Goal: Check status: Check status

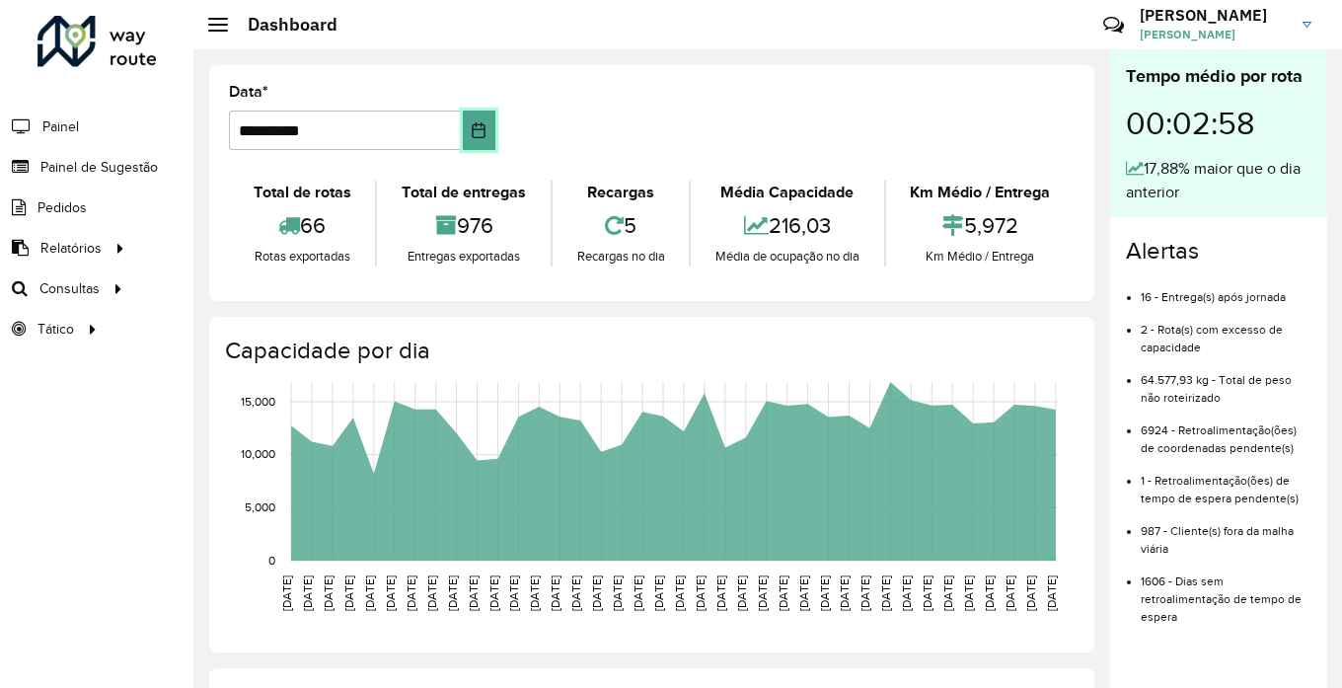
click at [482, 140] on button "Choose Date" at bounding box center [479, 129] width 33 height 39
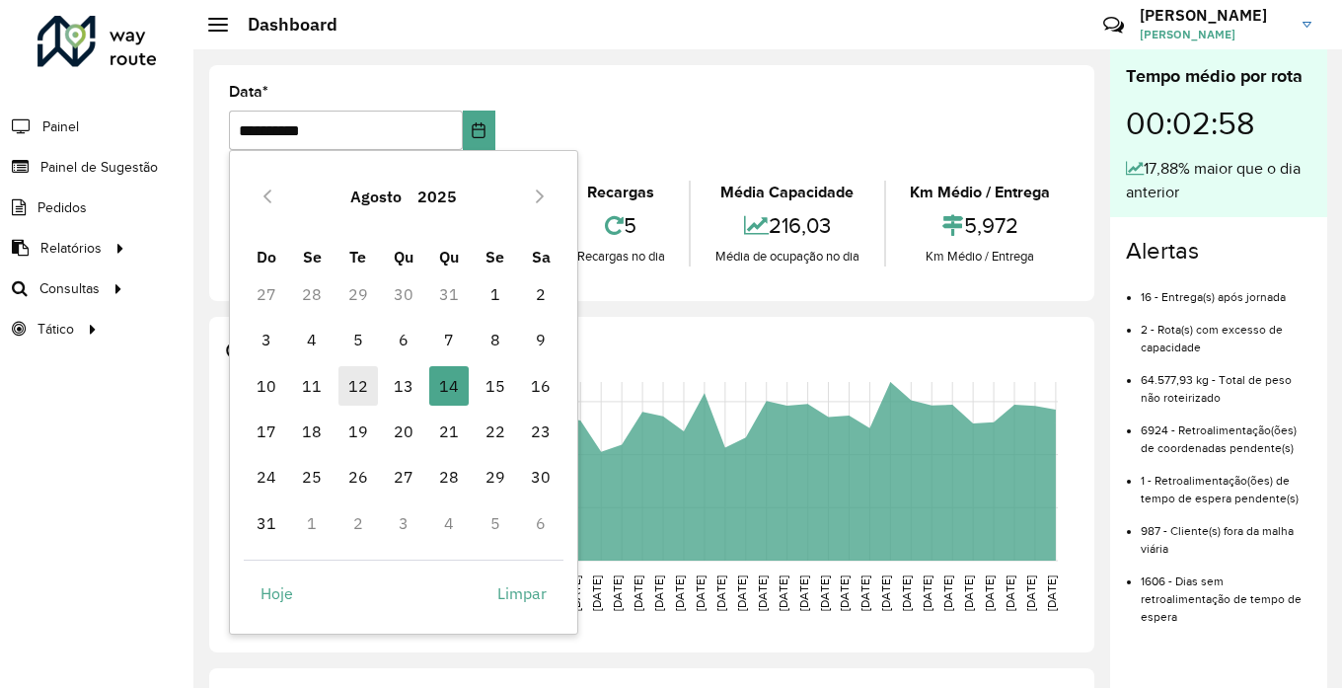
click at [363, 383] on span "12" at bounding box center [357, 385] width 39 height 39
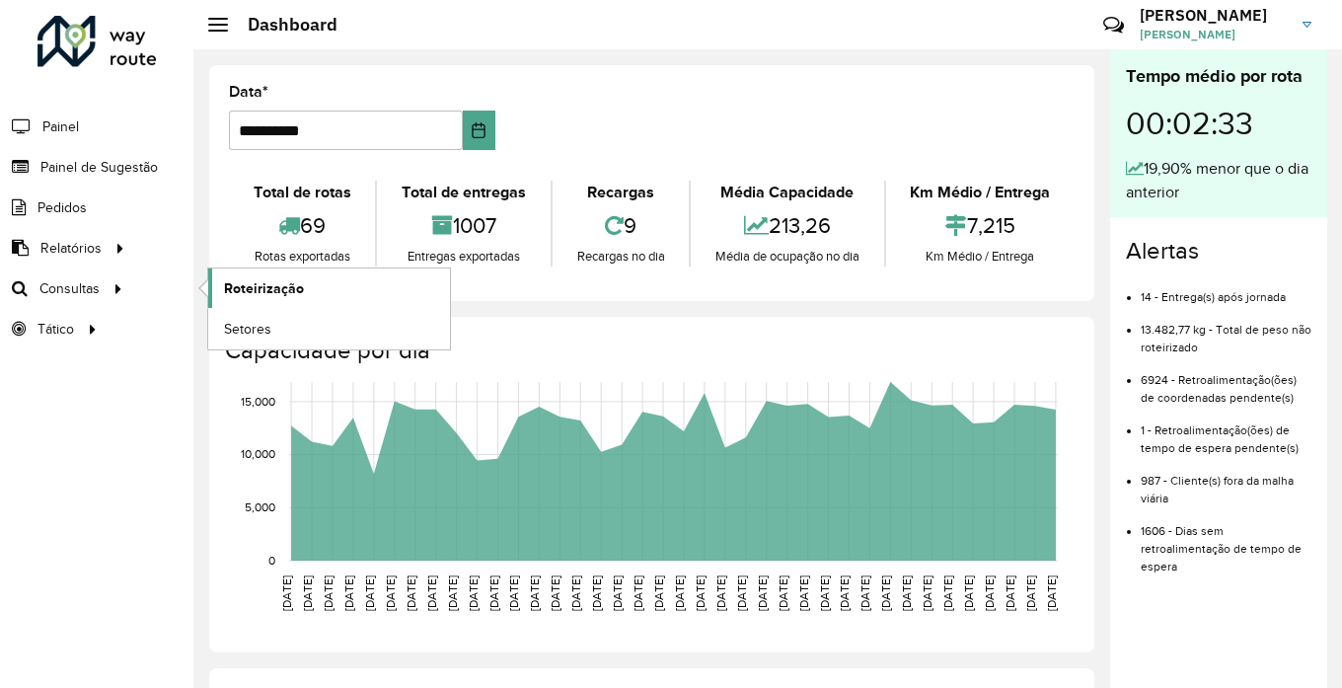
click at [273, 286] on span "Roteirização" at bounding box center [264, 288] width 80 height 21
click at [471, 136] on icon "Choose Date" at bounding box center [479, 130] width 16 height 16
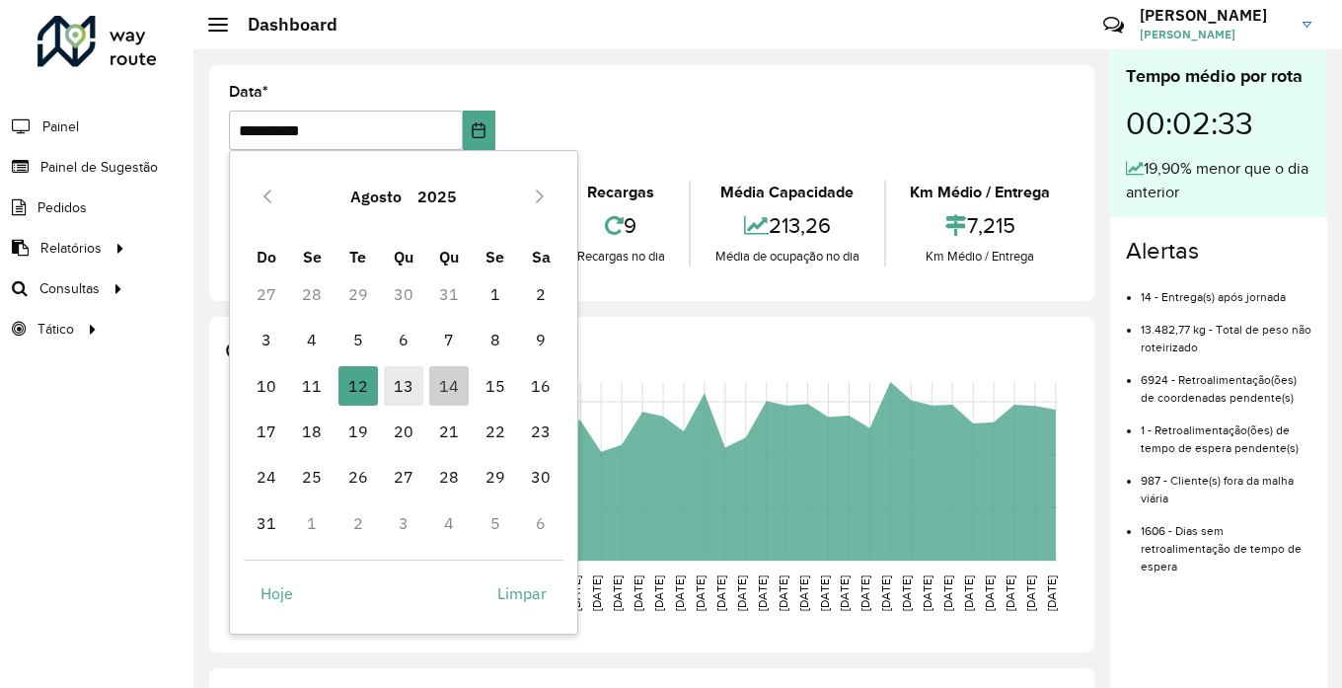
click at [400, 394] on span "13" at bounding box center [403, 385] width 39 height 39
type input "**********"
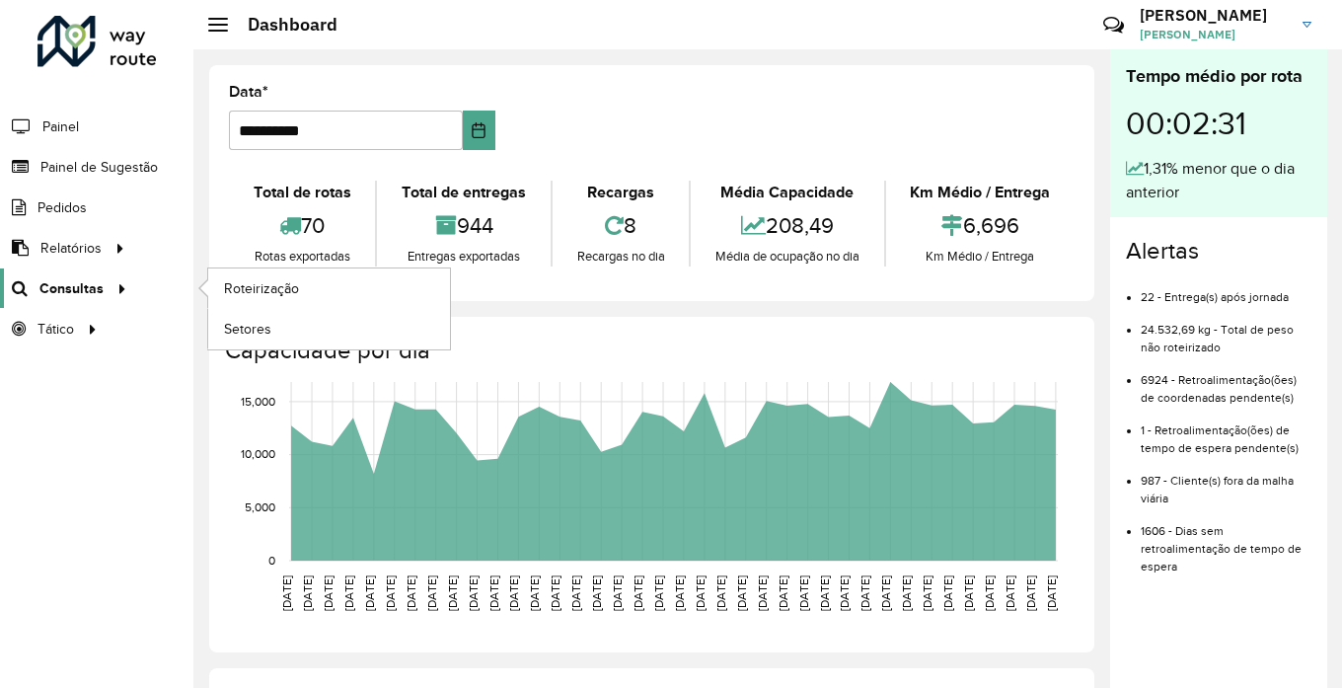
click at [93, 284] on span "Consultas" at bounding box center [71, 288] width 64 height 21
click at [294, 293] on span "Roteirização" at bounding box center [264, 288] width 80 height 21
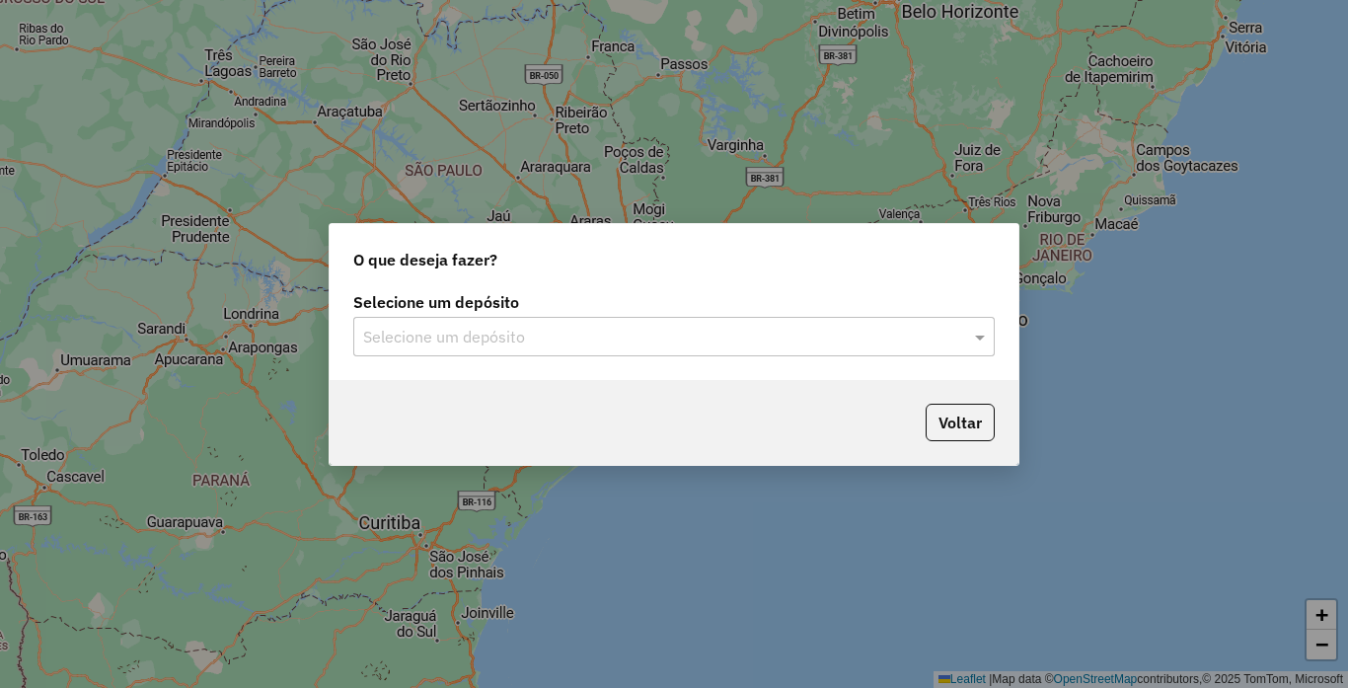
click at [874, 333] on input "text" at bounding box center [654, 338] width 582 height 24
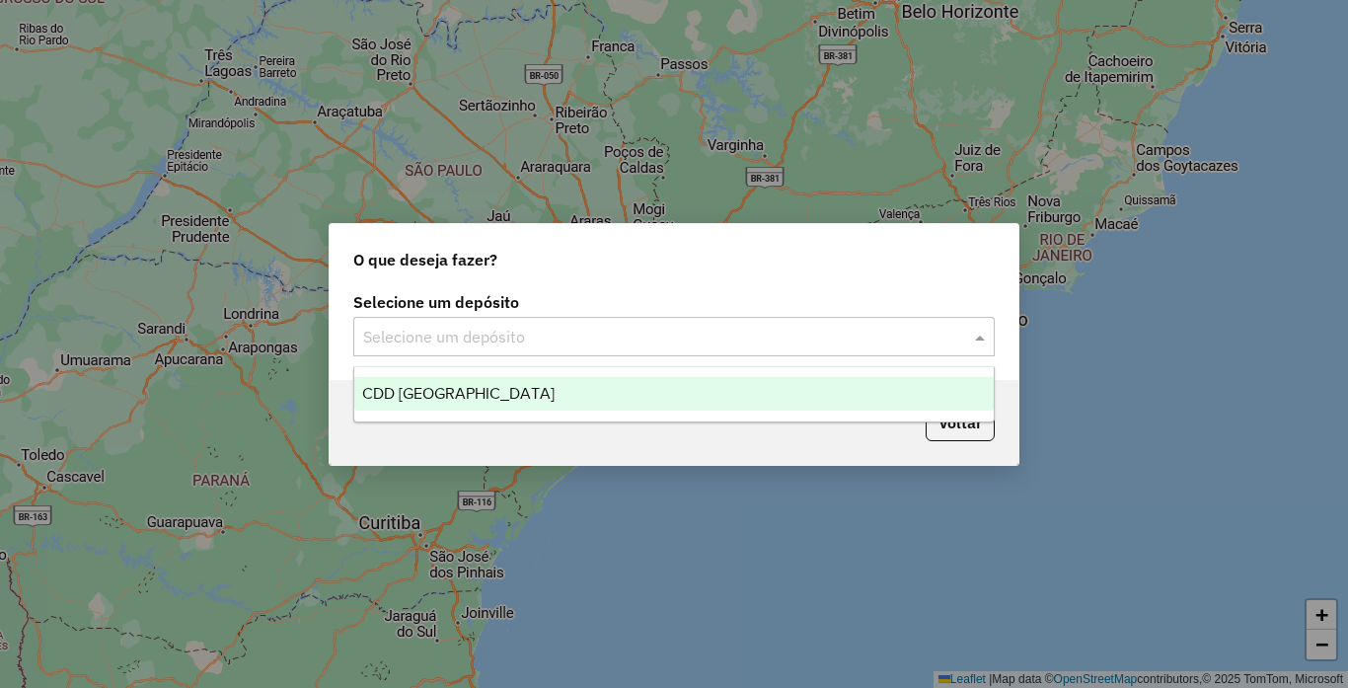
click at [463, 393] on div "CDD [GEOGRAPHIC_DATA]" at bounding box center [673, 394] width 639 height 34
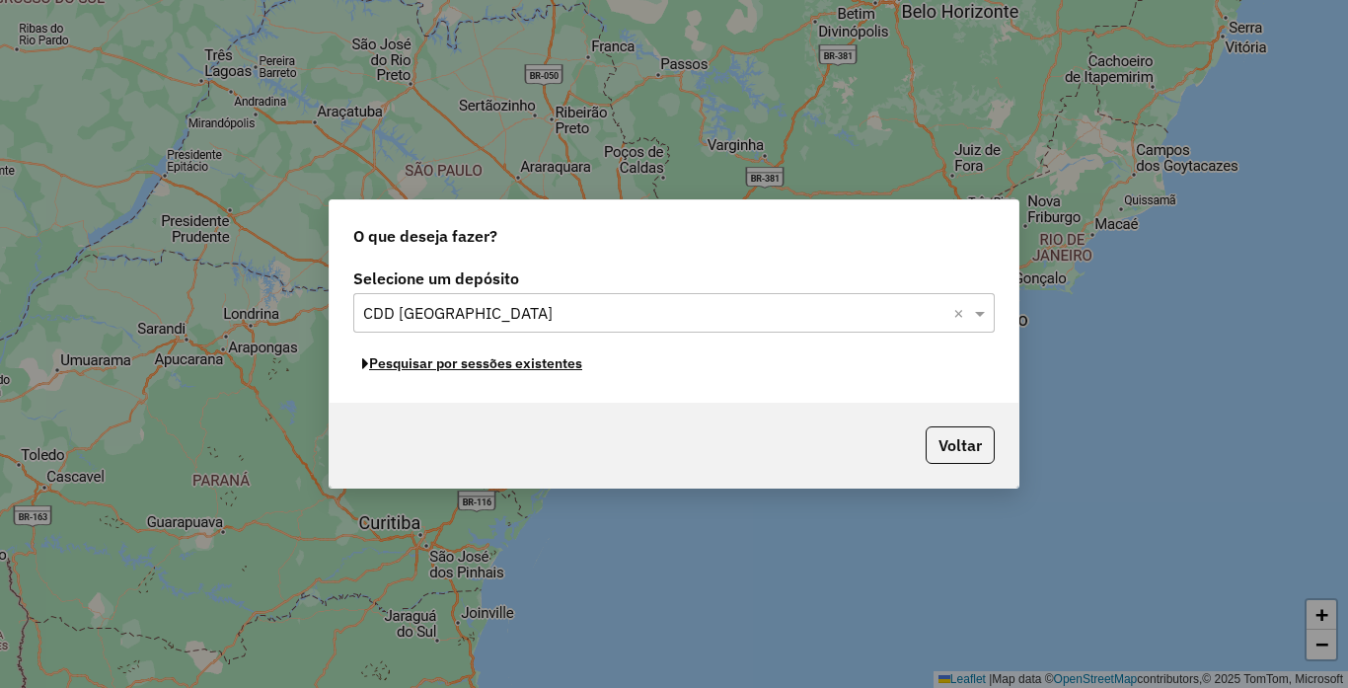
click at [505, 367] on button "Pesquisar por sessões existentes" at bounding box center [472, 363] width 238 height 31
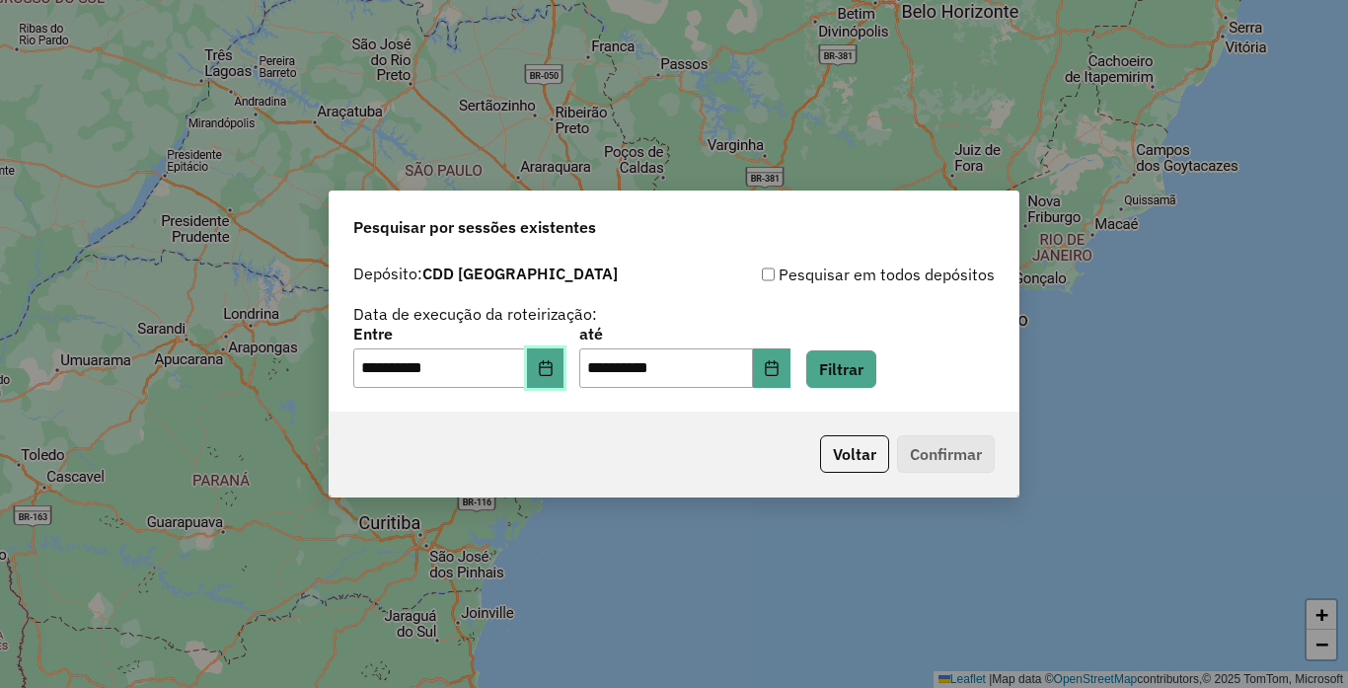
click at [553, 374] on icon "Choose Date" at bounding box center [546, 368] width 16 height 16
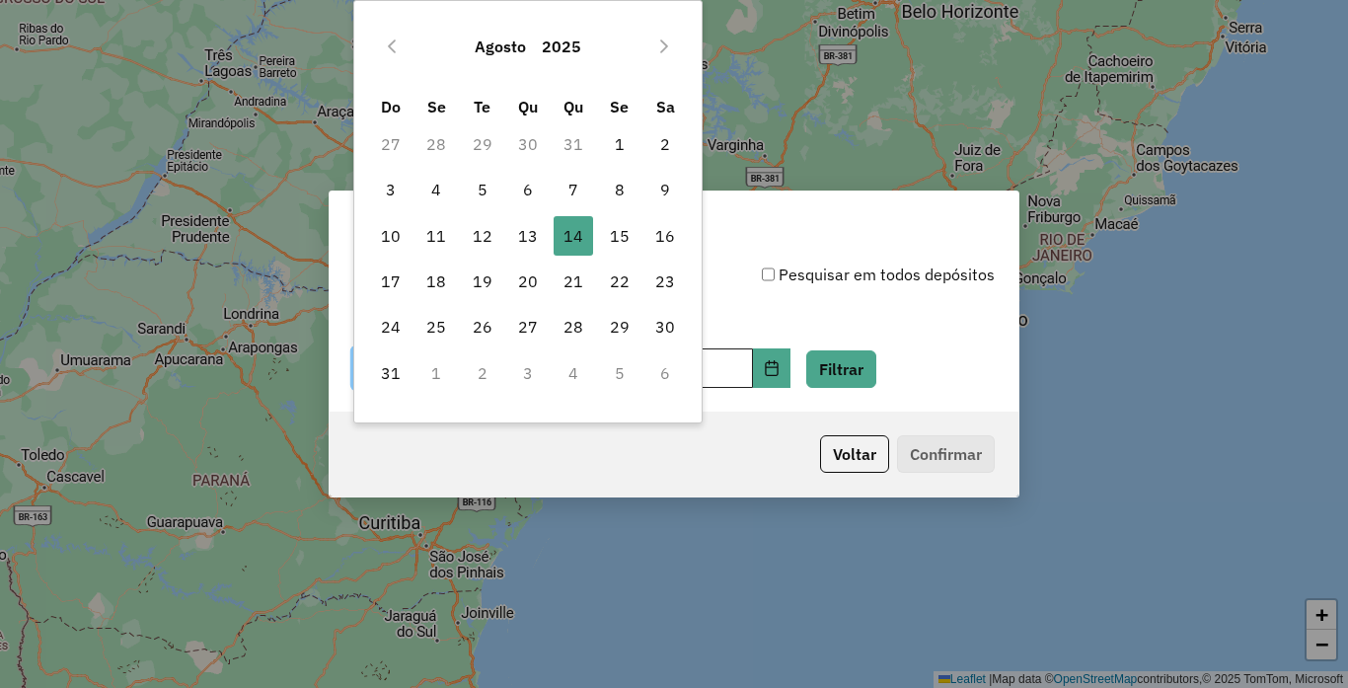
drag, startPoint x: 483, startPoint y: 238, endPoint x: 790, endPoint y: 382, distance: 338.9
click at [484, 238] on span "12" at bounding box center [482, 235] width 39 height 39
type input "**********"
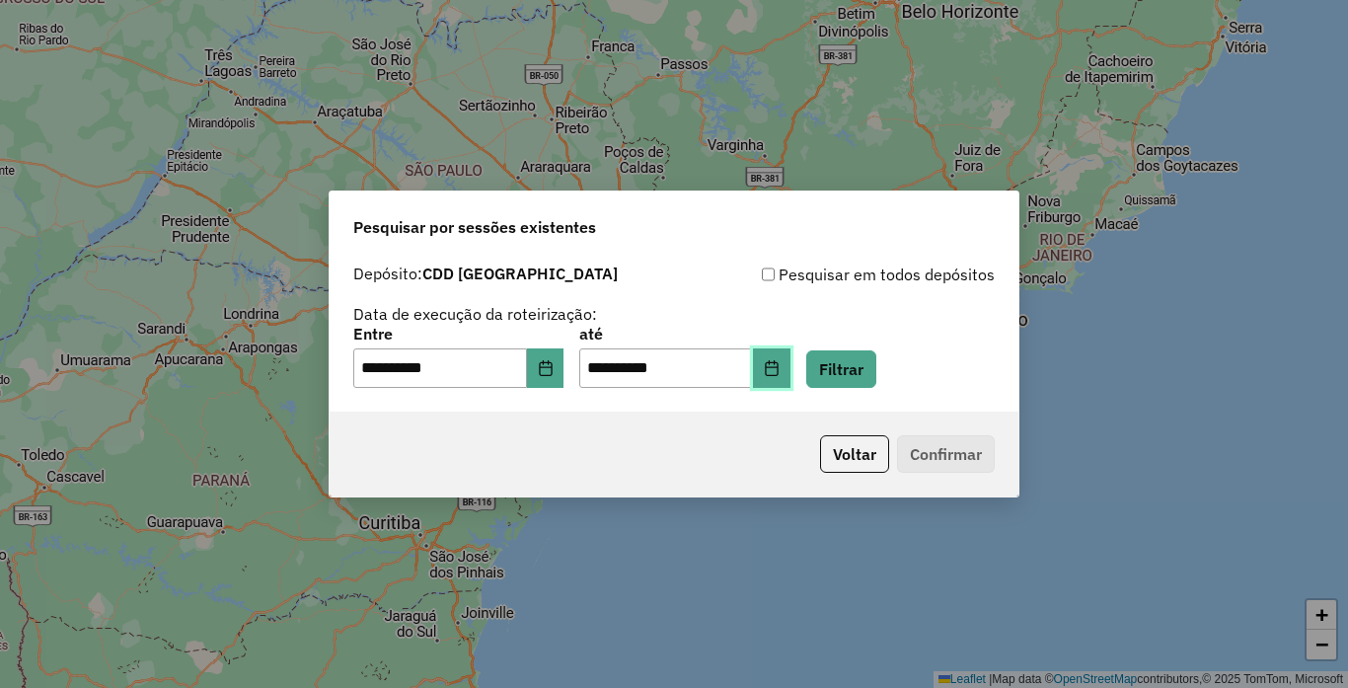
click at [779, 373] on icon "Choose Date" at bounding box center [772, 368] width 16 height 16
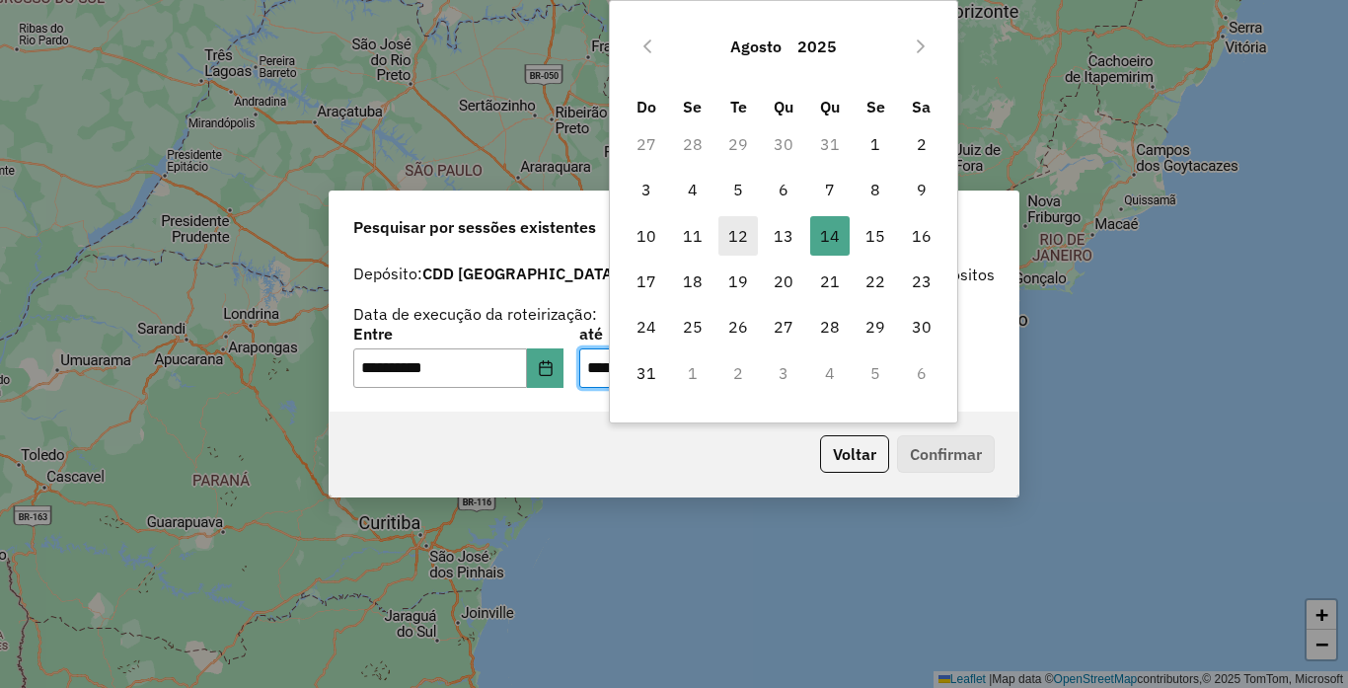
click at [729, 238] on span "12" at bounding box center [737, 235] width 39 height 39
type input "**********"
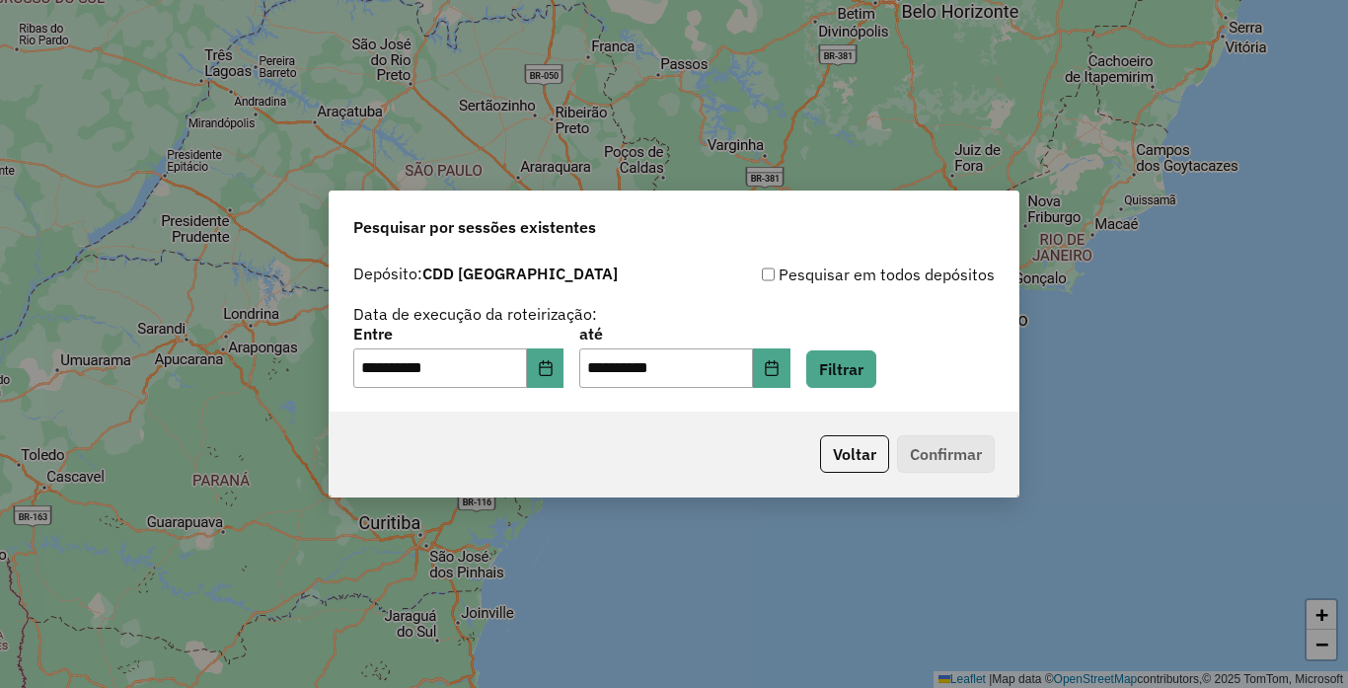
click at [906, 394] on div "**********" at bounding box center [673, 333] width 689 height 157
click at [876, 368] on button "Filtrar" at bounding box center [841, 368] width 70 height 37
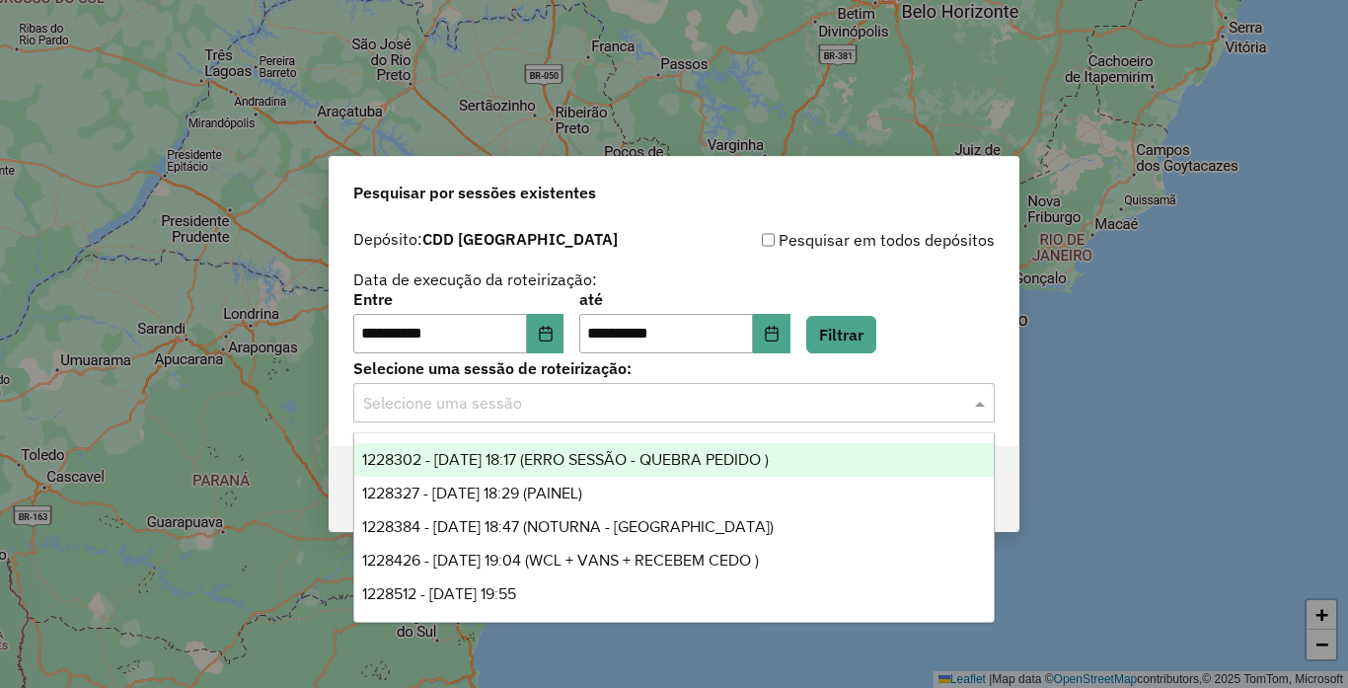
click at [989, 405] on span at bounding box center [982, 403] width 25 height 24
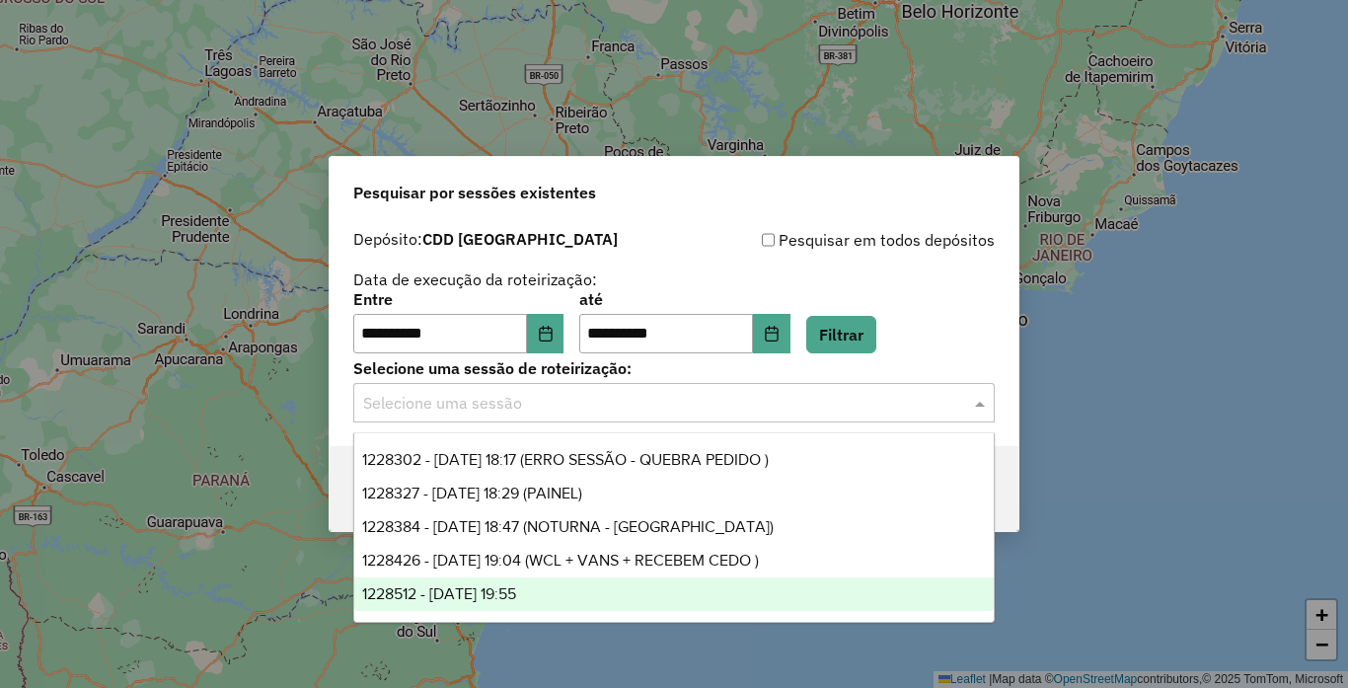
click at [516, 591] on span "1228512 - 12/08/2025 19:55" at bounding box center [439, 593] width 154 height 17
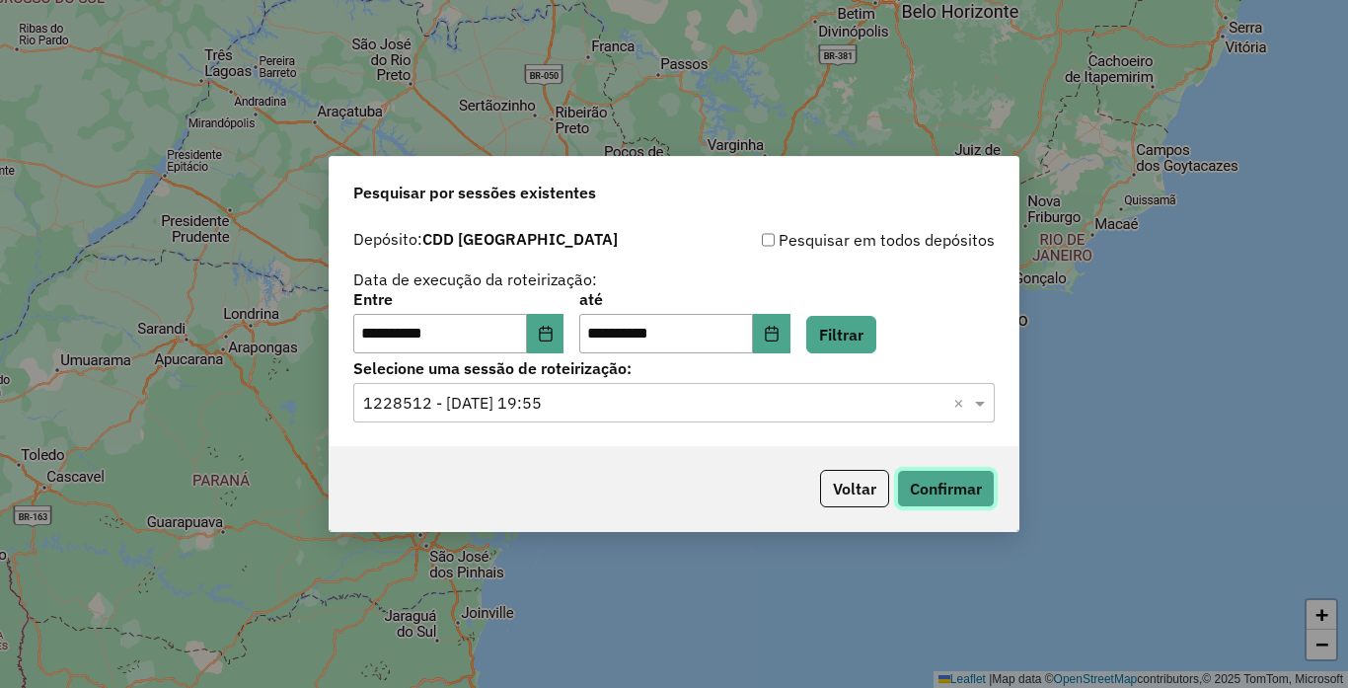
click at [986, 471] on button "Confirmar" at bounding box center [946, 488] width 98 height 37
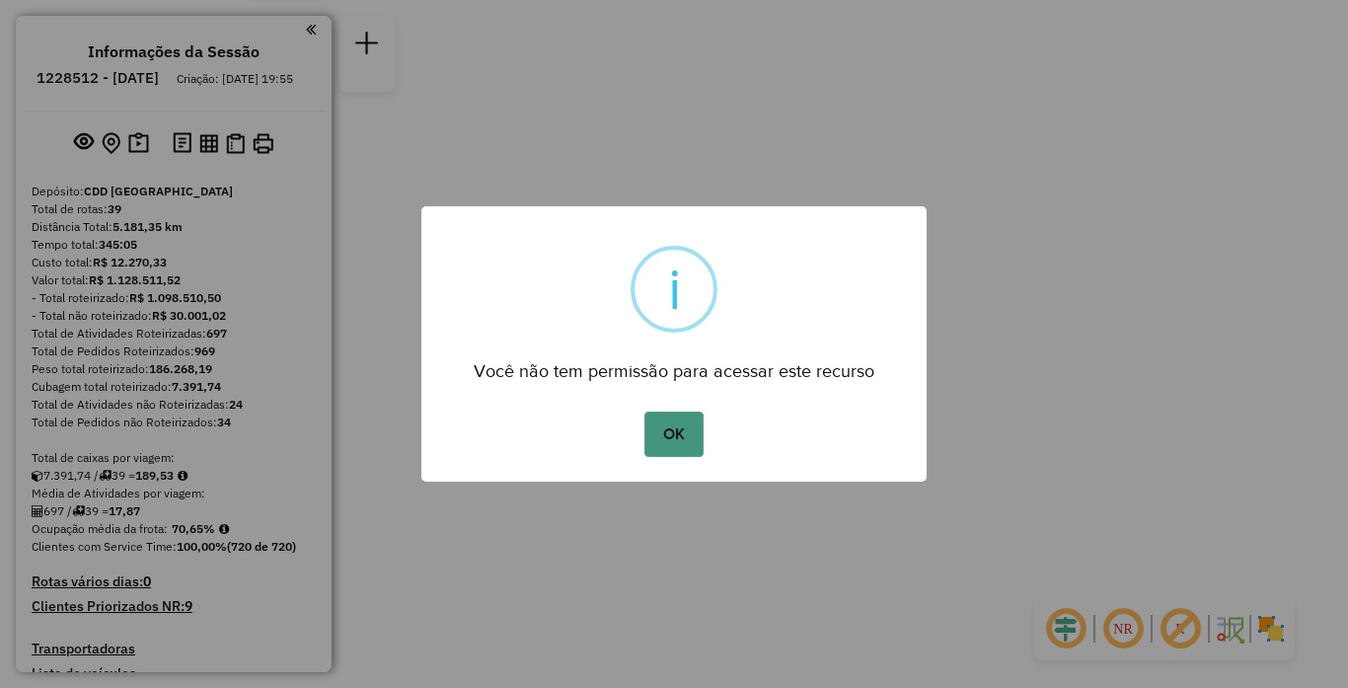
click at [694, 432] on button "OK" at bounding box center [673, 433] width 58 height 45
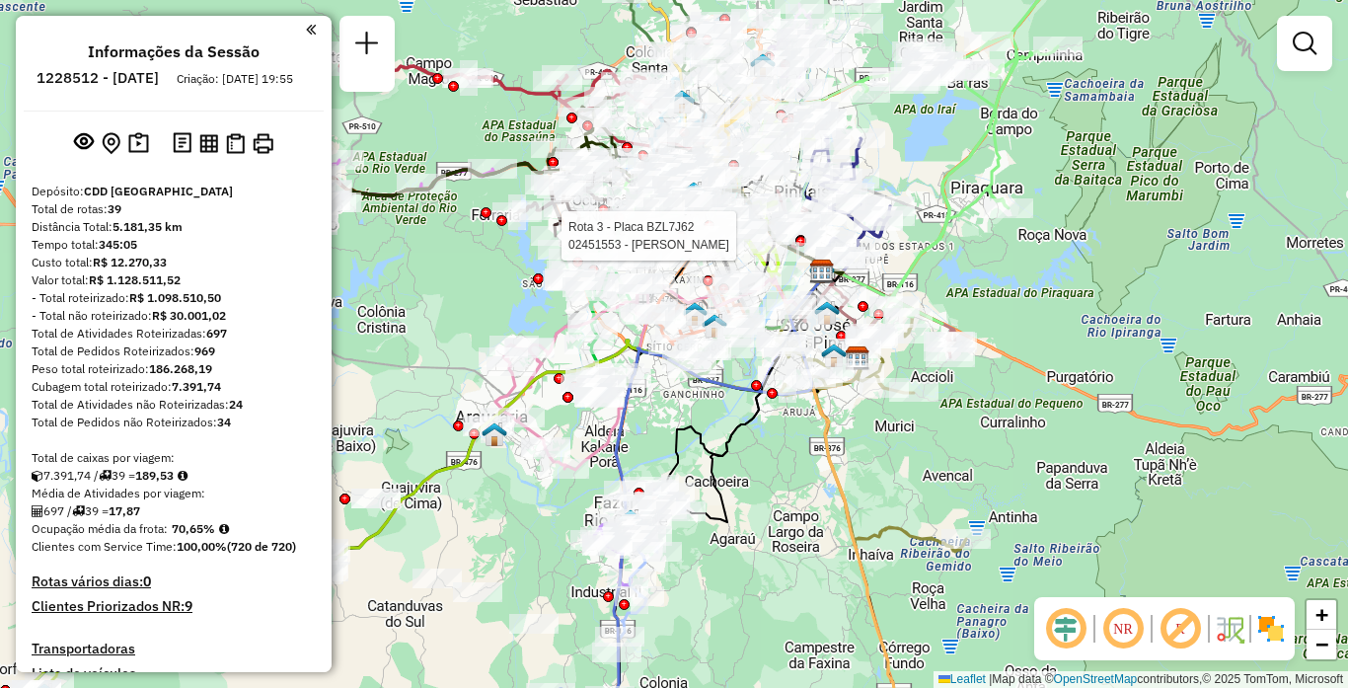
select select "**********"
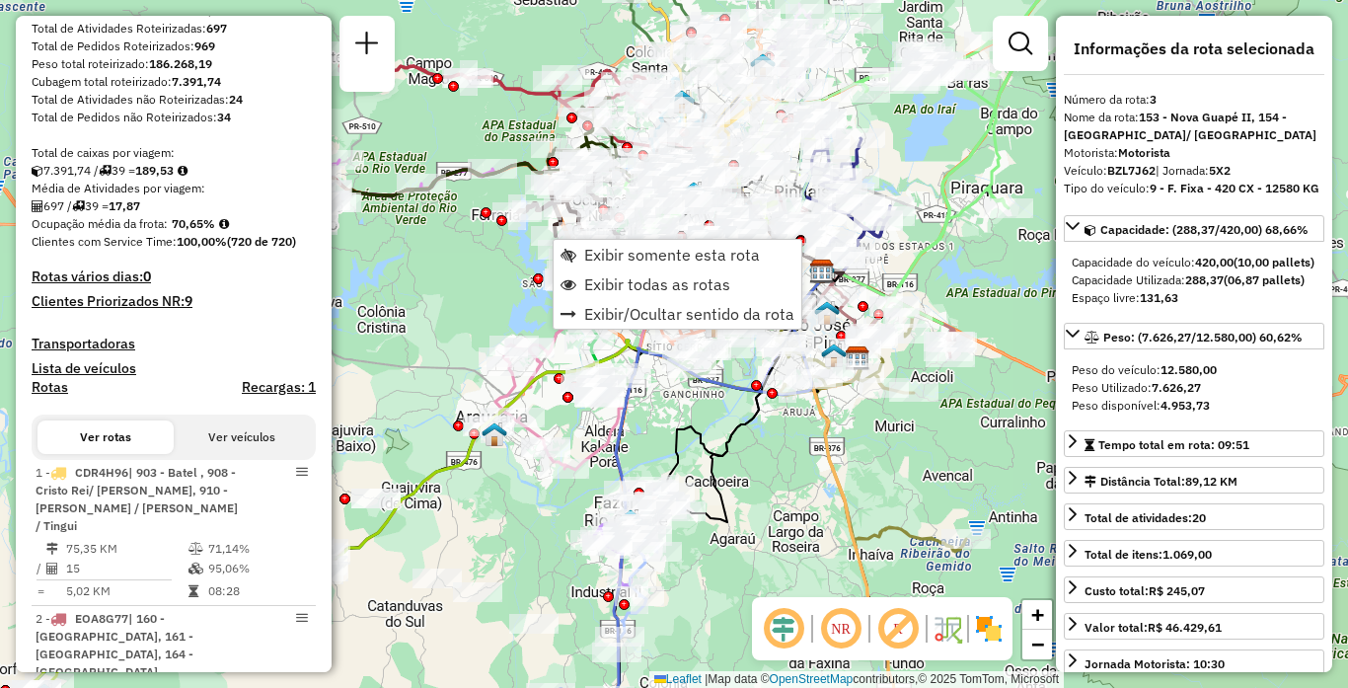
scroll to position [1023, 0]
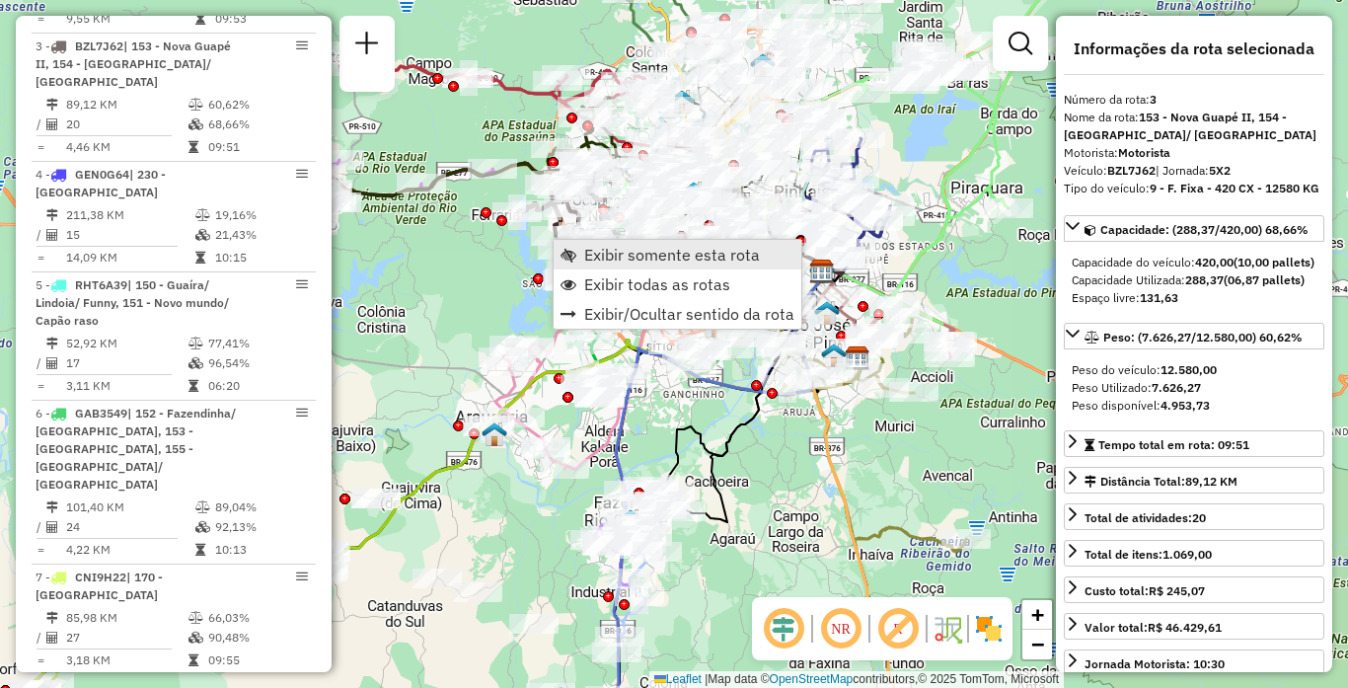
click at [654, 259] on span "Exibir somente esta rota" at bounding box center [672, 255] width 176 height 16
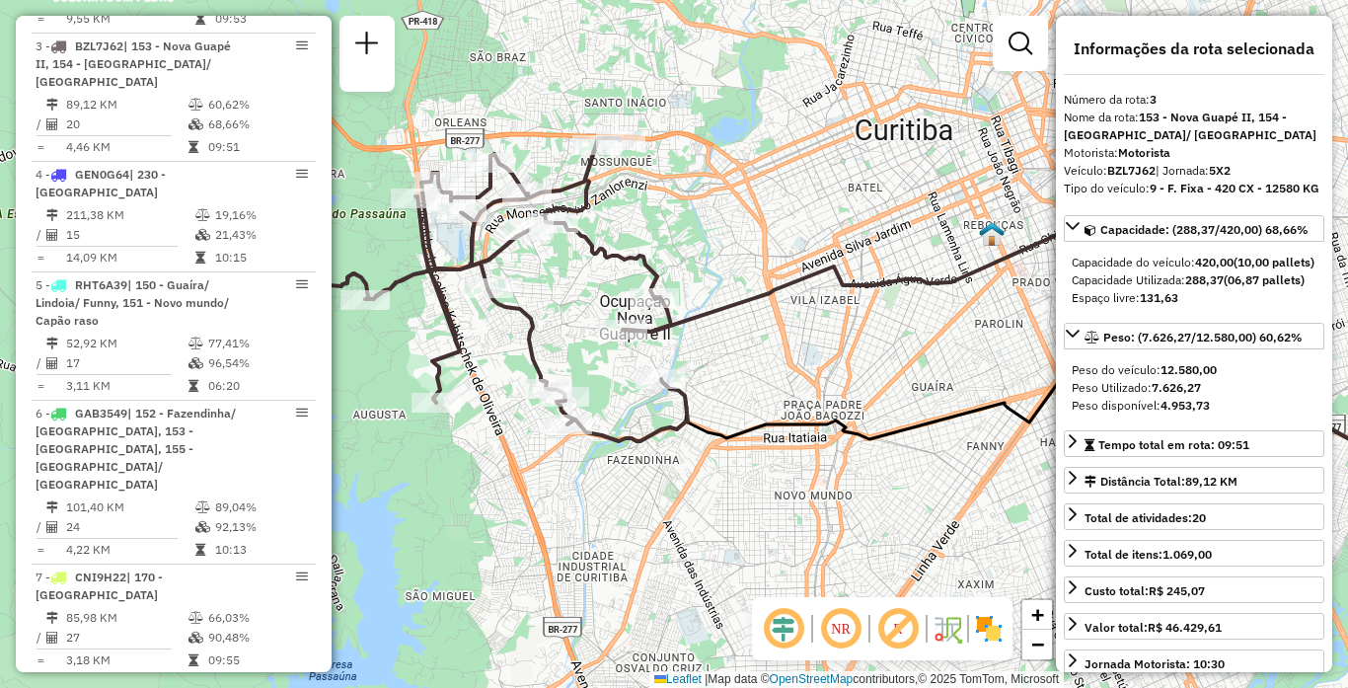
drag, startPoint x: 480, startPoint y: 354, endPoint x: 742, endPoint y: 357, distance: 261.4
click at [742, 357] on div "Janela de atendimento Grade de atendimento Capacidade Transportadoras Veículos …" at bounding box center [674, 344] width 1348 height 688
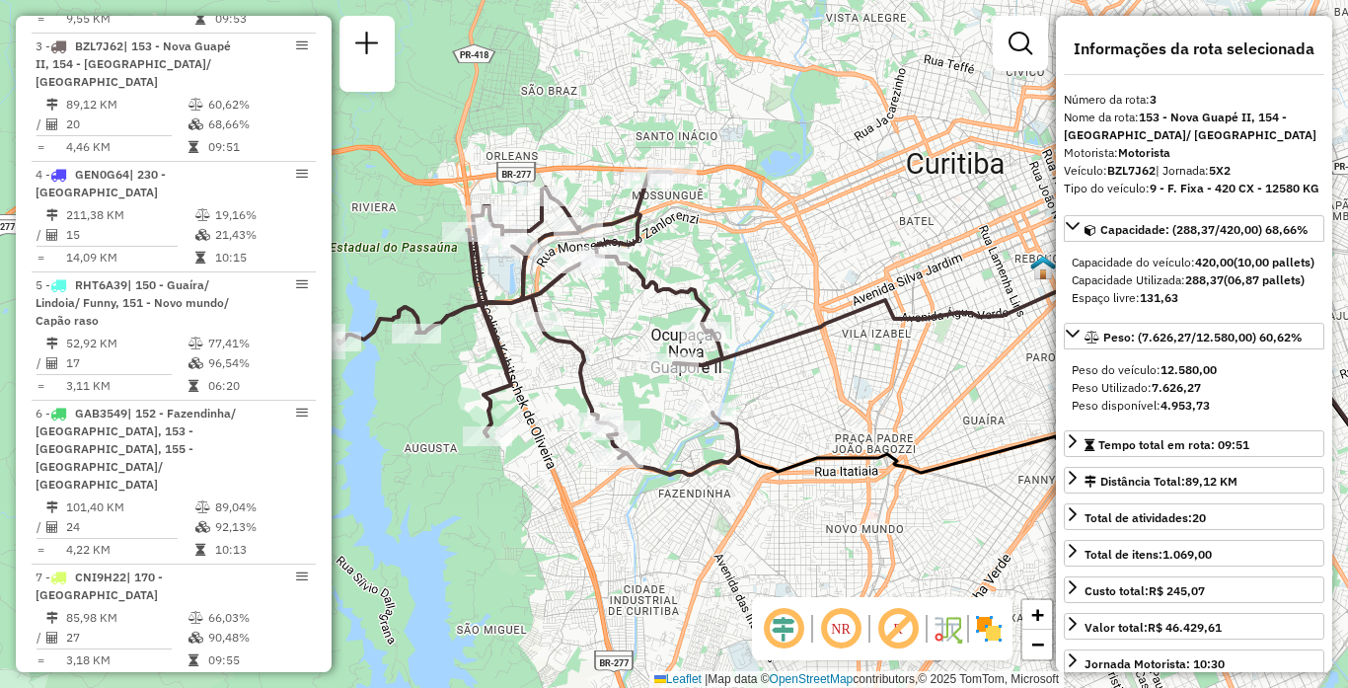
drag, startPoint x: 432, startPoint y: 381, endPoint x: 433, endPoint y: 393, distance: 11.9
click at [433, 393] on div "Janela de atendimento Grade de atendimento Capacidade Transportadoras Veículos …" at bounding box center [674, 344] width 1348 height 688
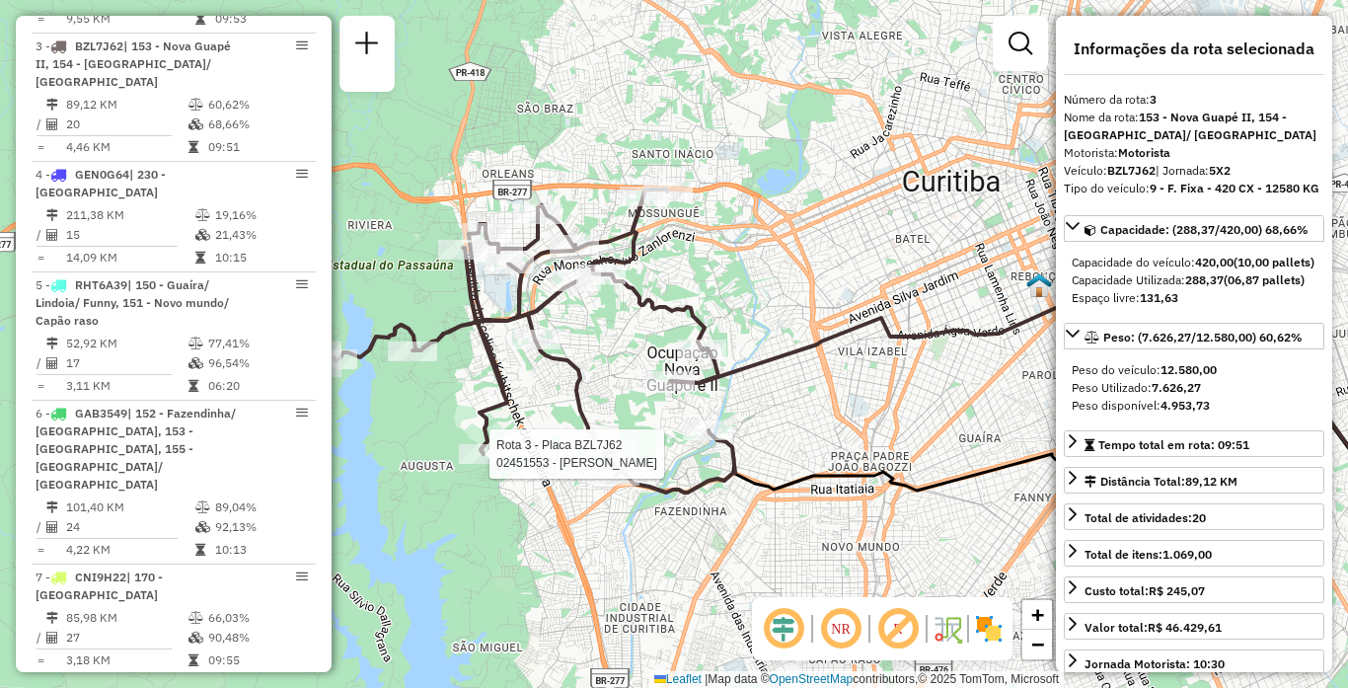
drag, startPoint x: 483, startPoint y: 447, endPoint x: 479, endPoint y: 465, distance: 18.2
click at [479, 464] on div at bounding box center [483, 454] width 49 height 20
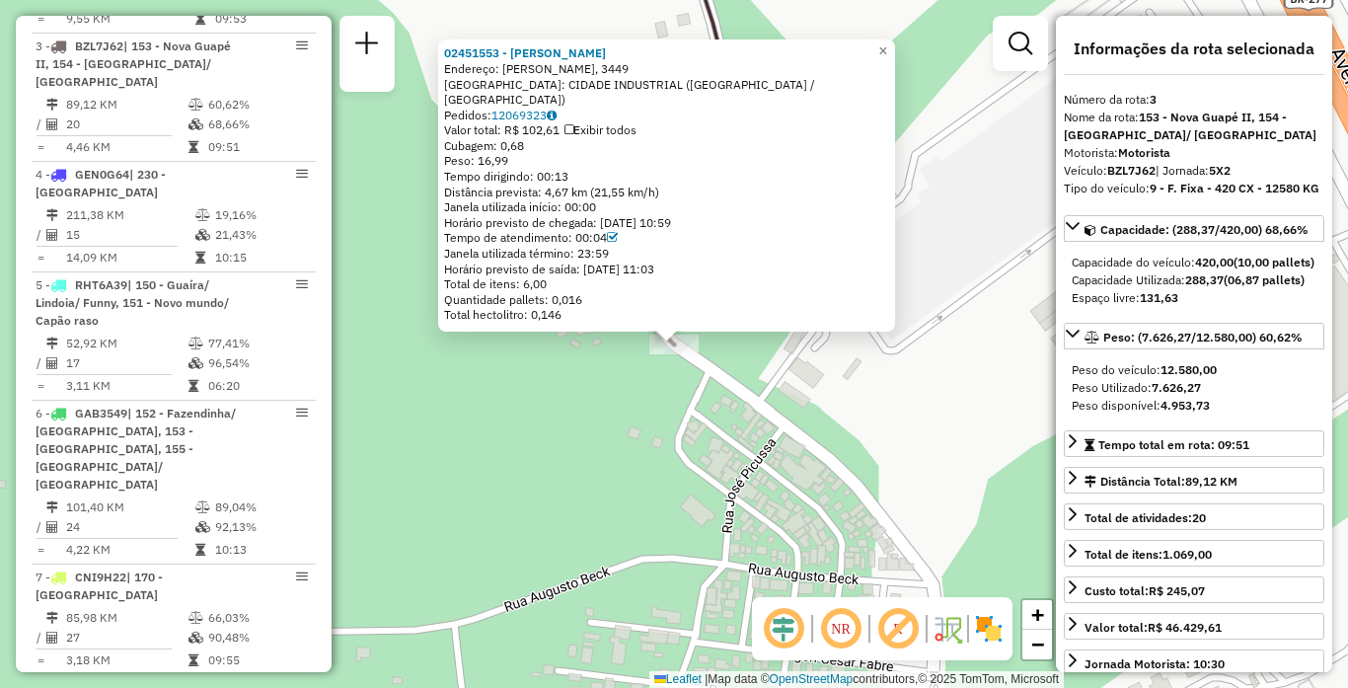
click at [483, 460] on div "02451553 - ADAILTON ALVES Endereço: LODOVICO KAMINSKI, 3449 Bairro: CIDADE INDU…" at bounding box center [674, 344] width 1348 height 688
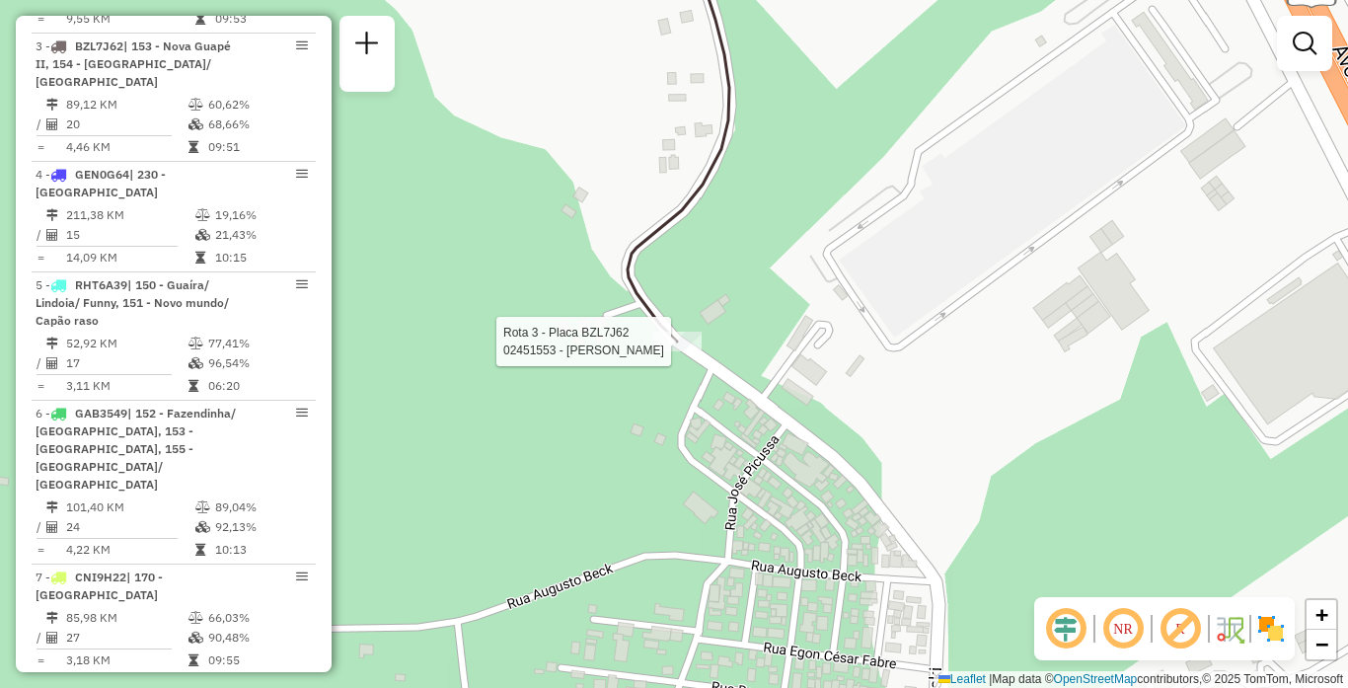
select select "**********"
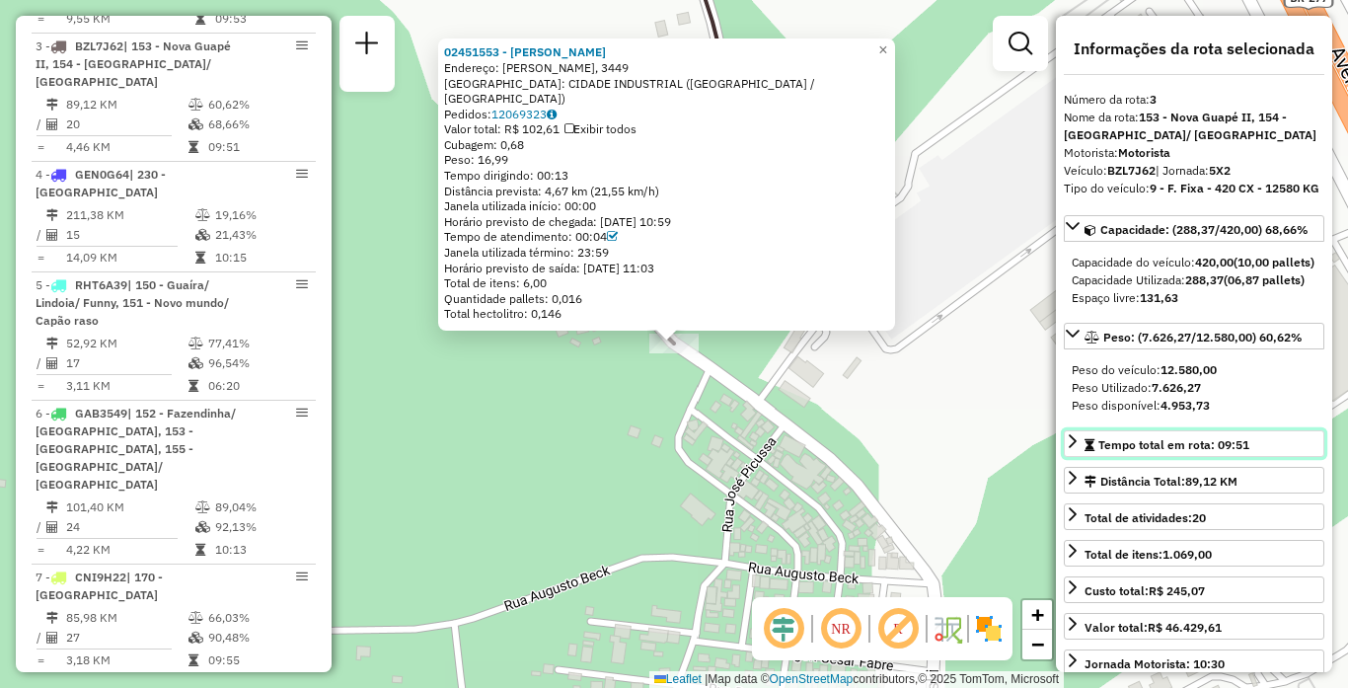
click at [1202, 452] on span "Tempo total em rota: 09:51" at bounding box center [1173, 444] width 151 height 15
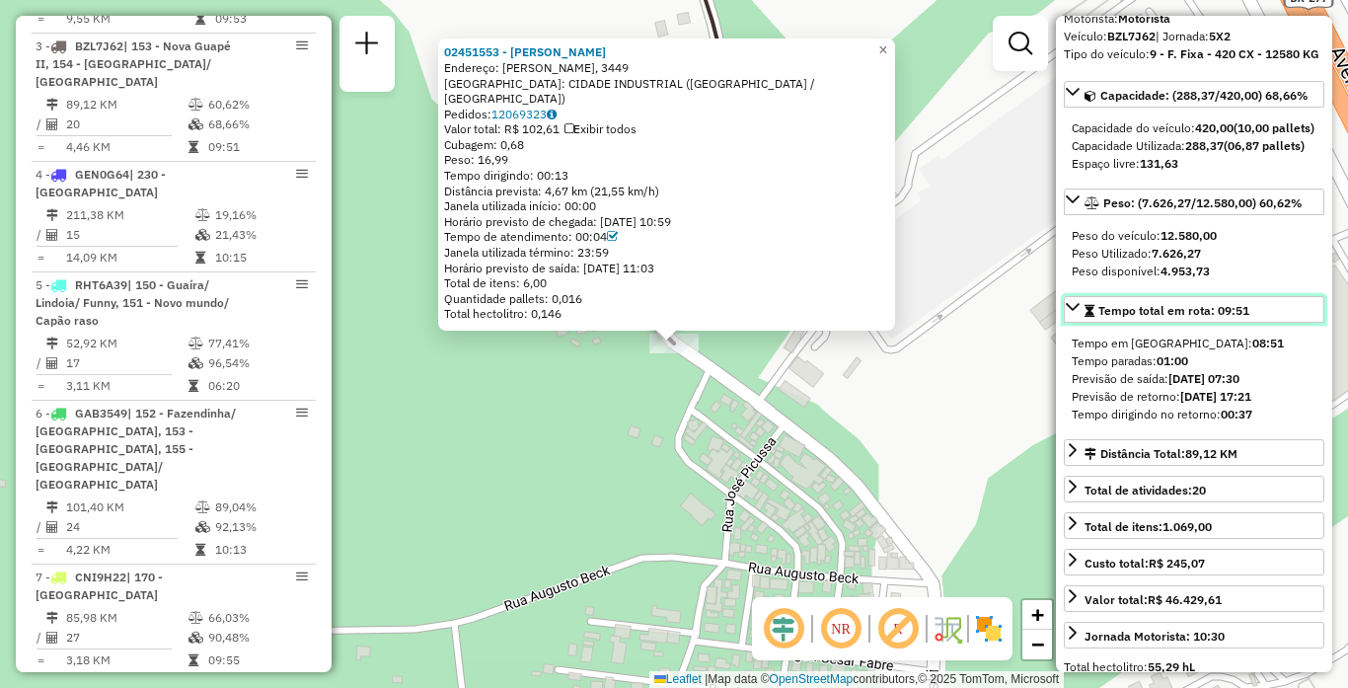
scroll to position [197, 0]
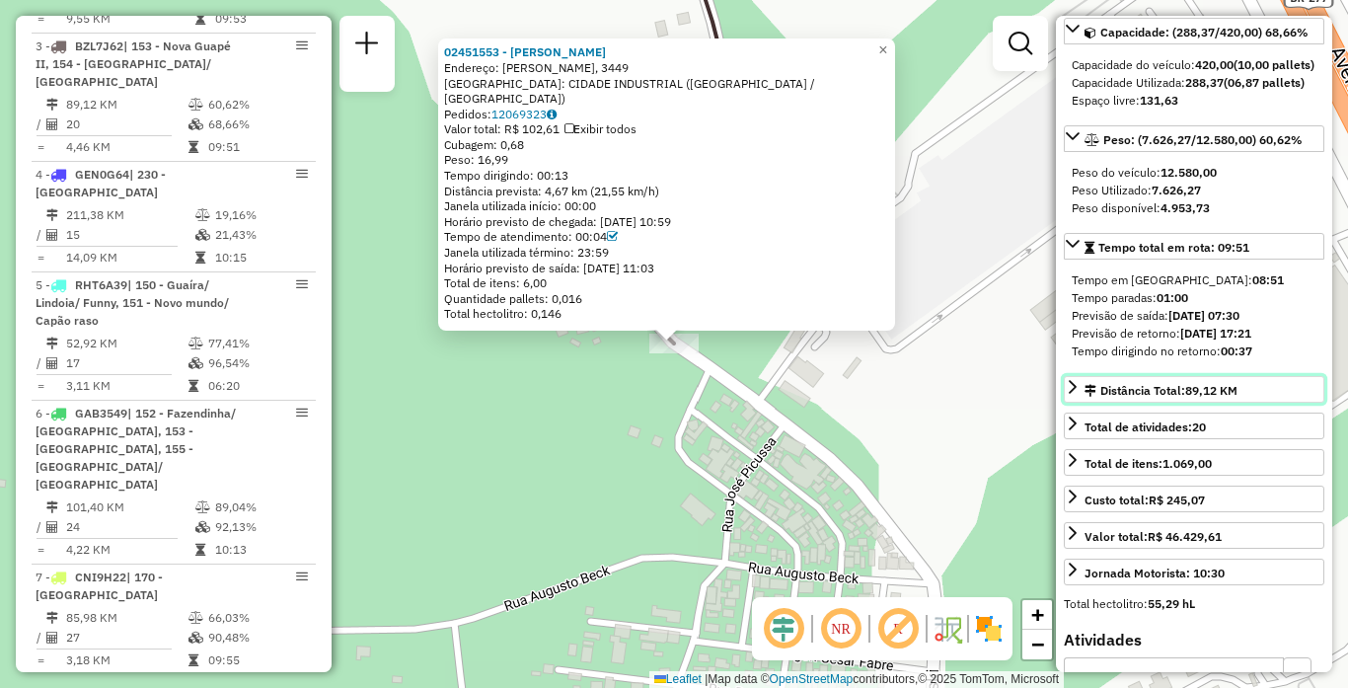
click at [1192, 398] on span "89,12 KM" at bounding box center [1211, 390] width 52 height 15
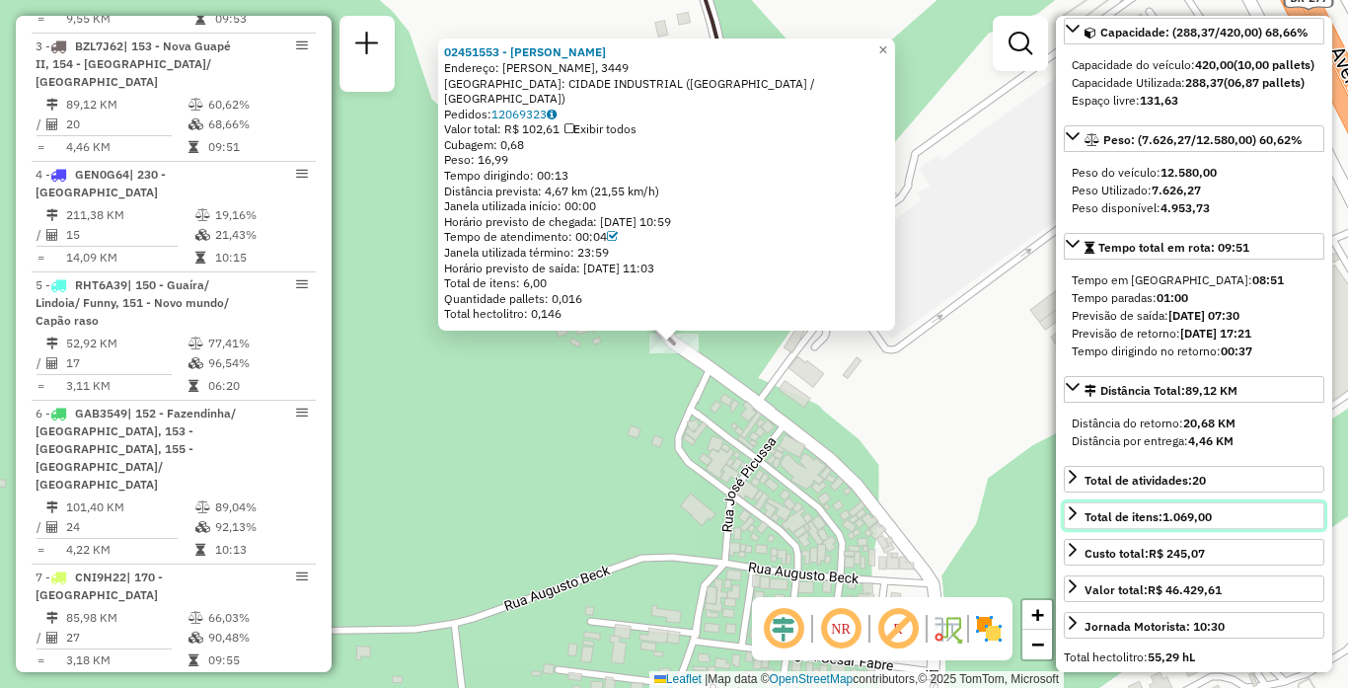
click at [1152, 526] on div "Total de itens: 1.069,00" at bounding box center [1147, 517] width 127 height 18
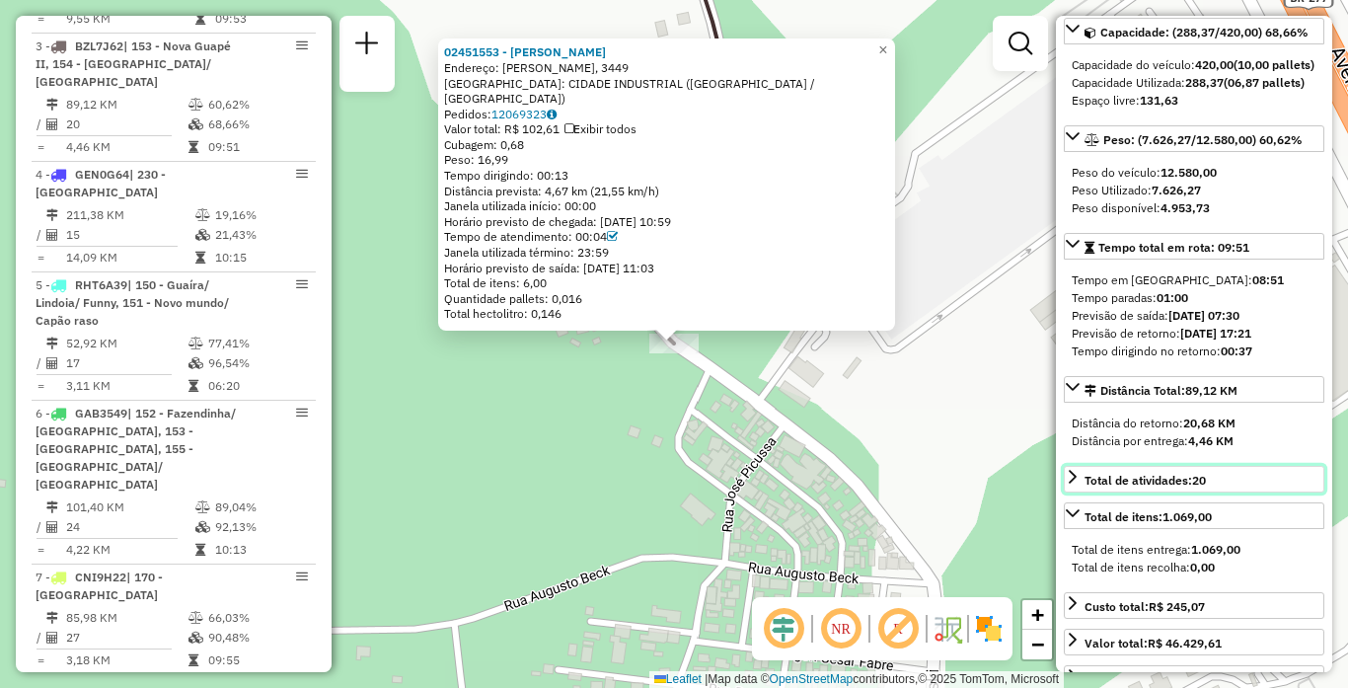
click at [1154, 487] on span "Total de atividades: 20" at bounding box center [1144, 480] width 121 height 15
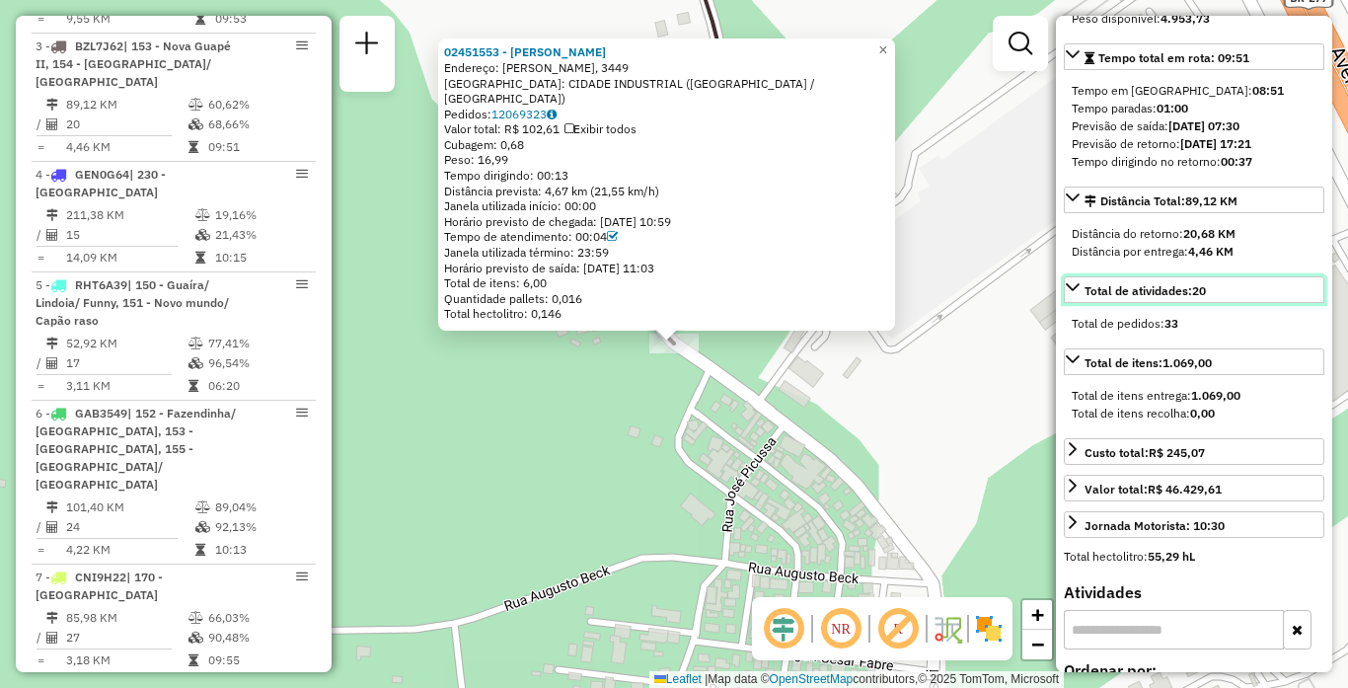
scroll to position [395, 0]
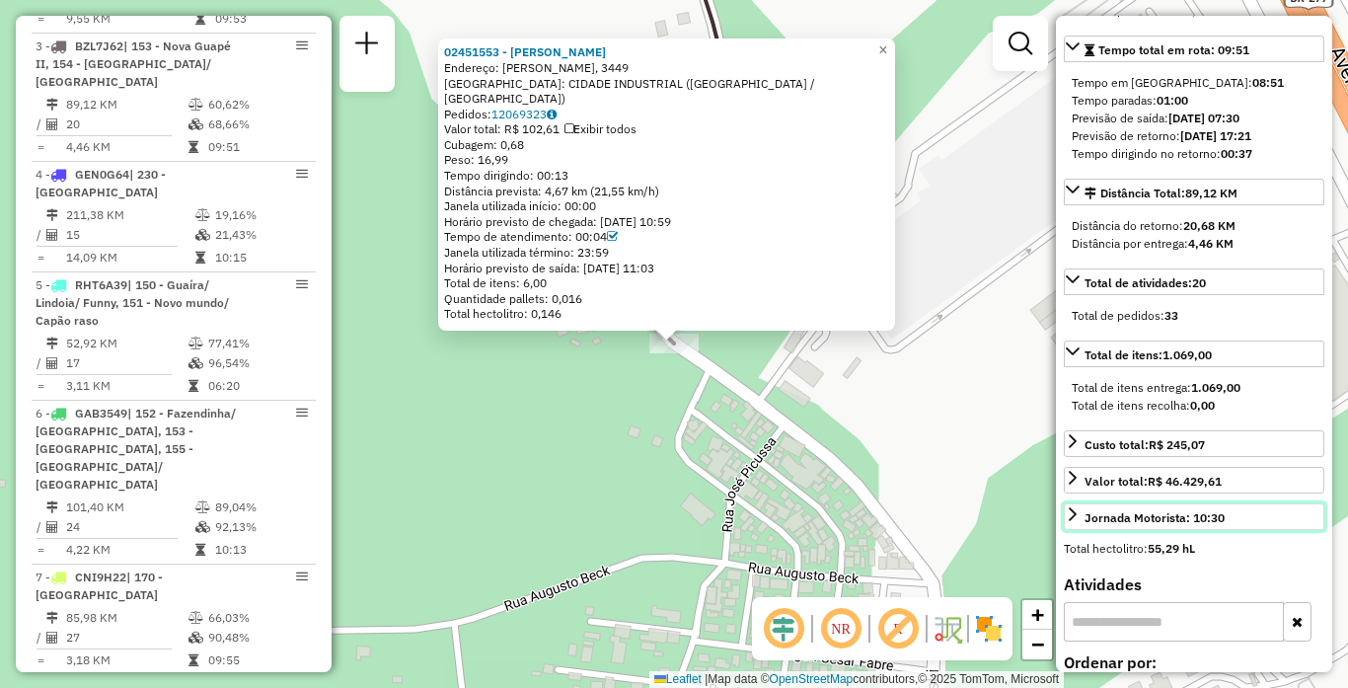
click at [1144, 527] on div "Jornada Motorista: 10:30" at bounding box center [1154, 518] width 140 height 18
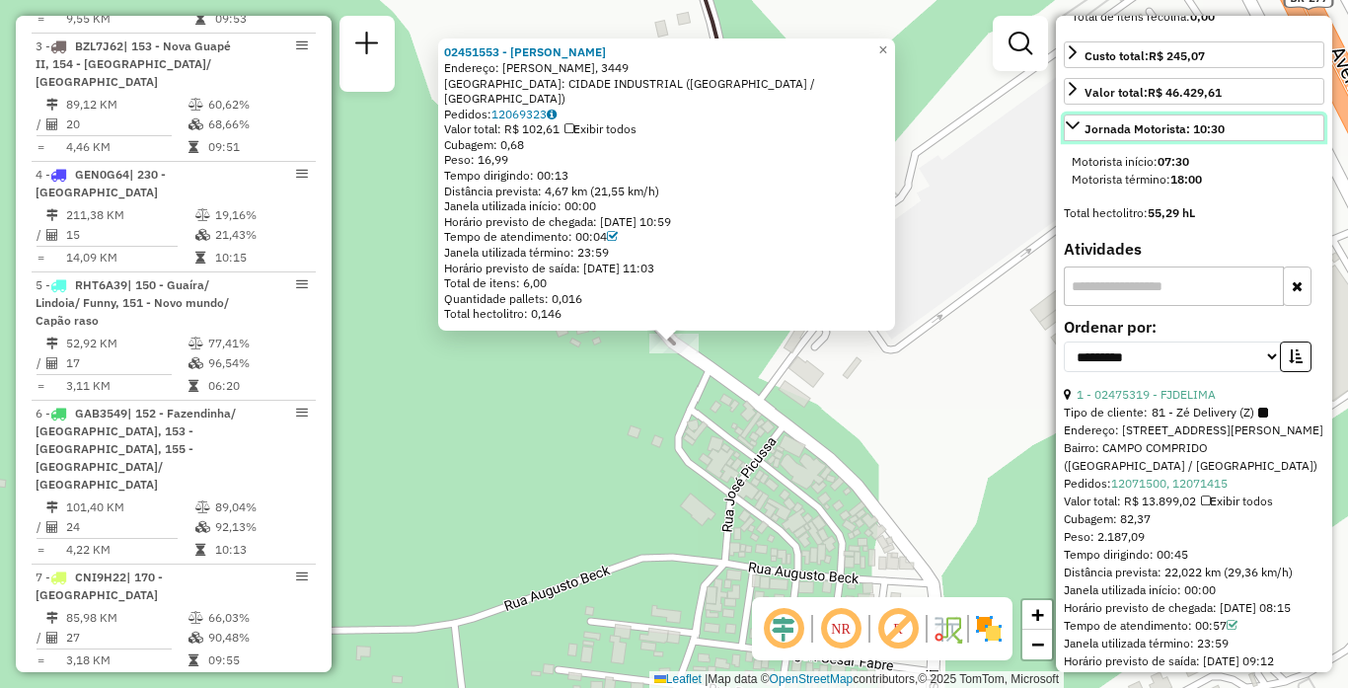
scroll to position [789, 0]
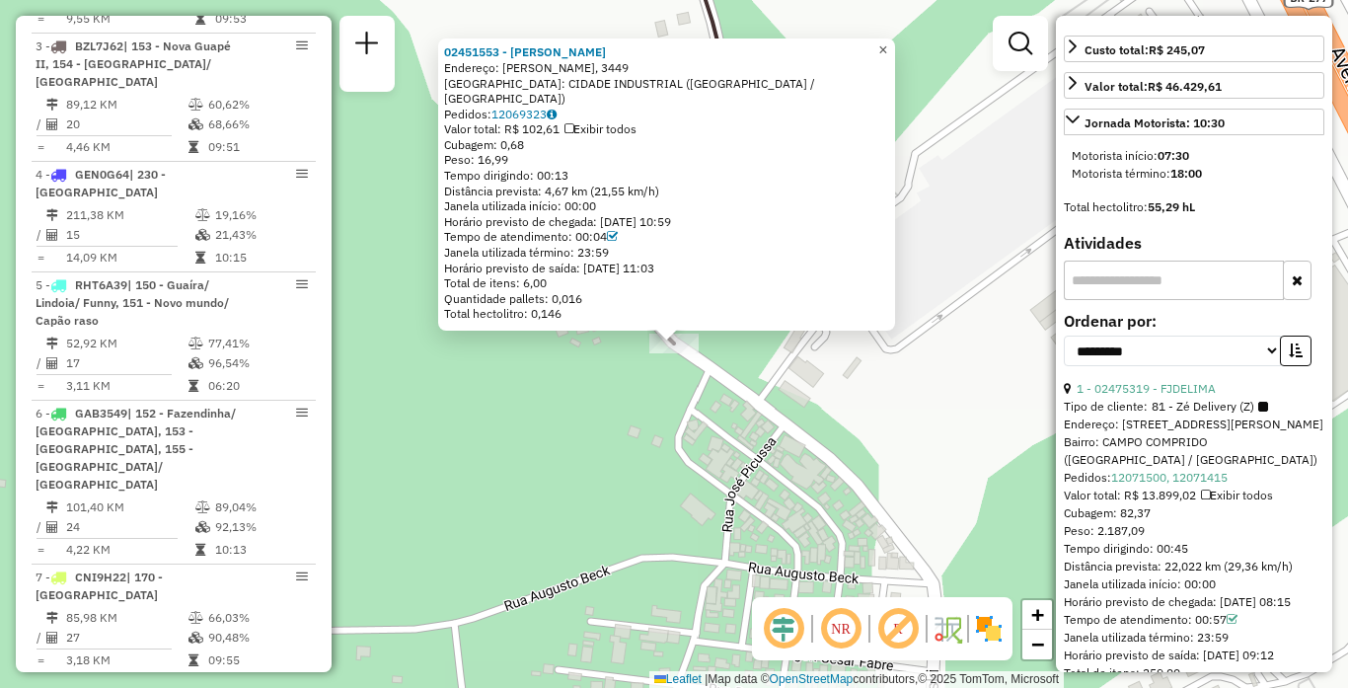
click at [887, 54] on span "×" at bounding box center [882, 49] width 9 height 17
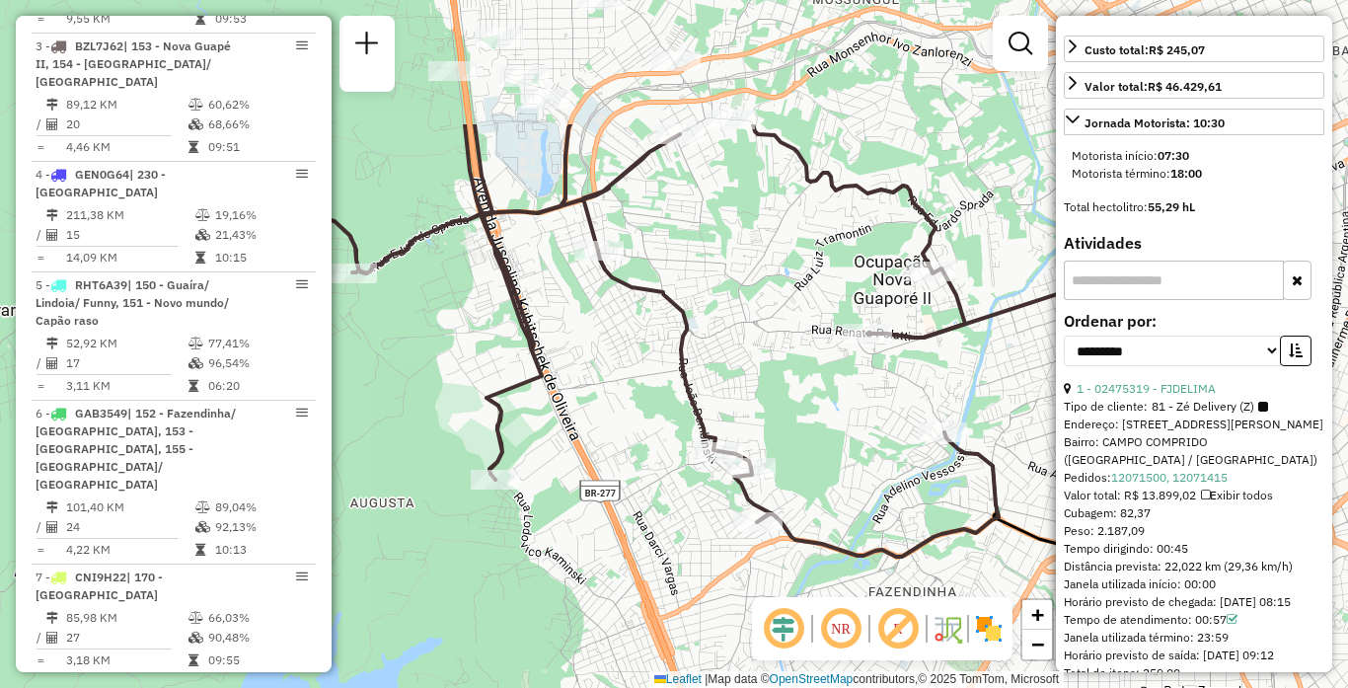
drag, startPoint x: 991, startPoint y: 268, endPoint x: 585, endPoint y: 462, distance: 450.1
click at [585, 462] on div "Janela de atendimento Grade de atendimento Capacidade Transportadoras Veículos …" at bounding box center [674, 344] width 1348 height 688
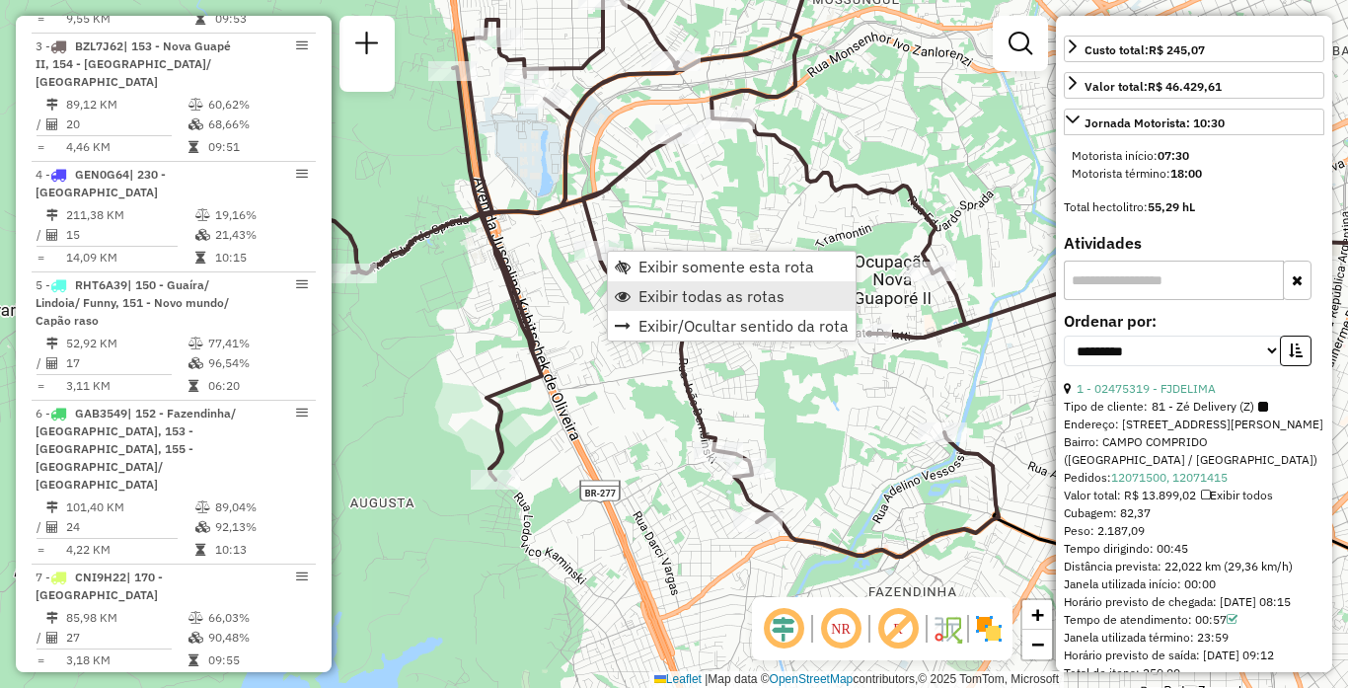
click at [648, 291] on span "Exibir todas as rotas" at bounding box center [711, 296] width 146 height 16
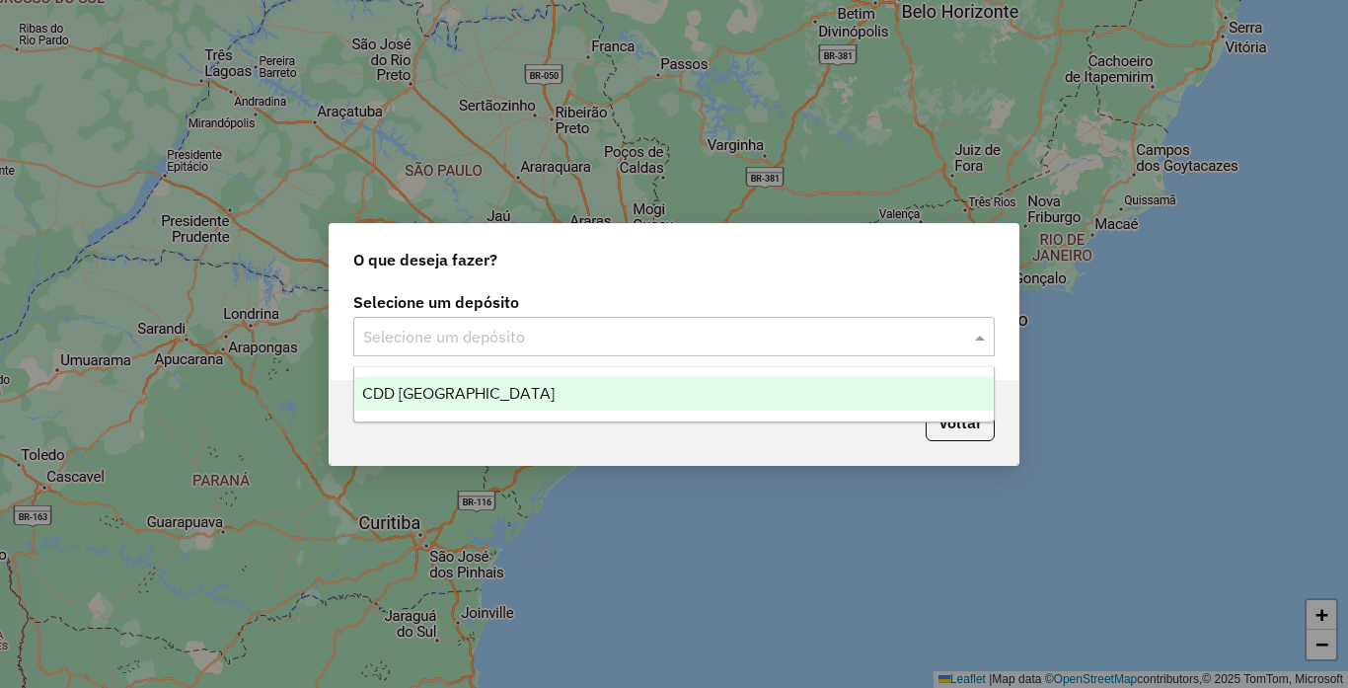
click at [988, 335] on span at bounding box center [982, 337] width 25 height 24
click at [450, 396] on span "CDD [GEOGRAPHIC_DATA]" at bounding box center [458, 393] width 192 height 17
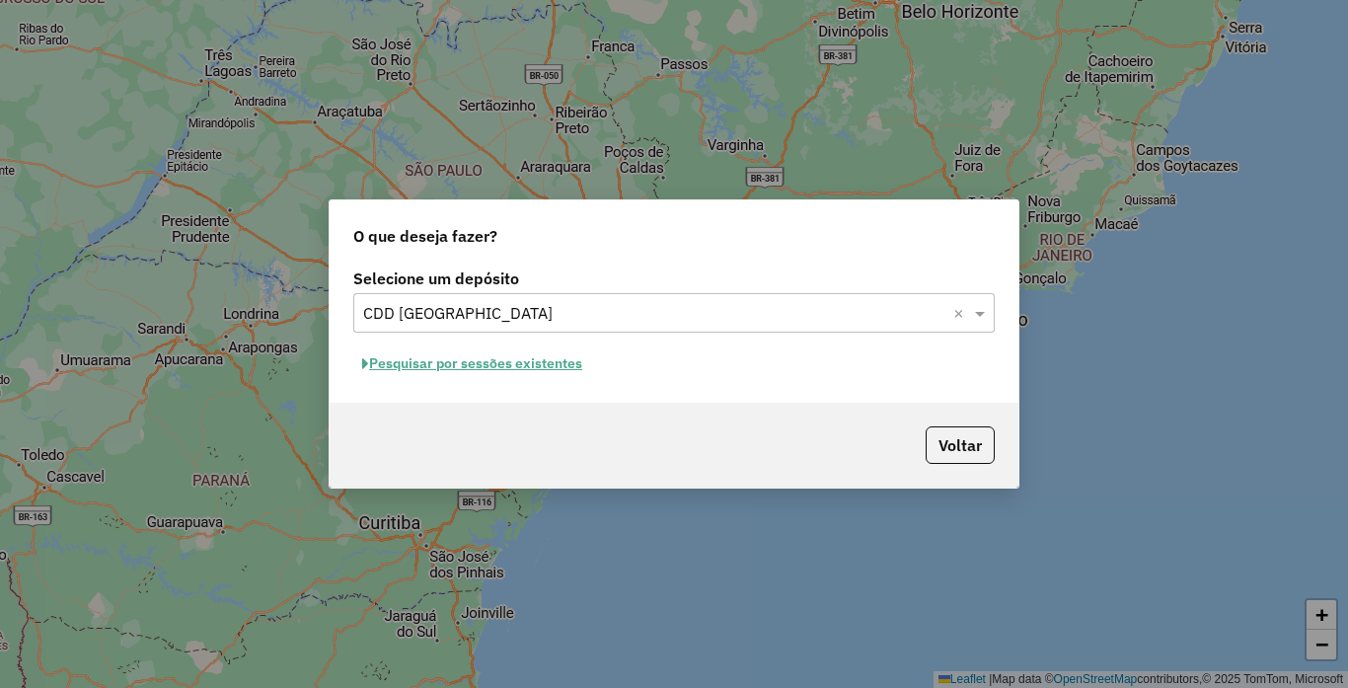
click at [465, 362] on button "Pesquisar por sessões existentes" at bounding box center [472, 363] width 238 height 31
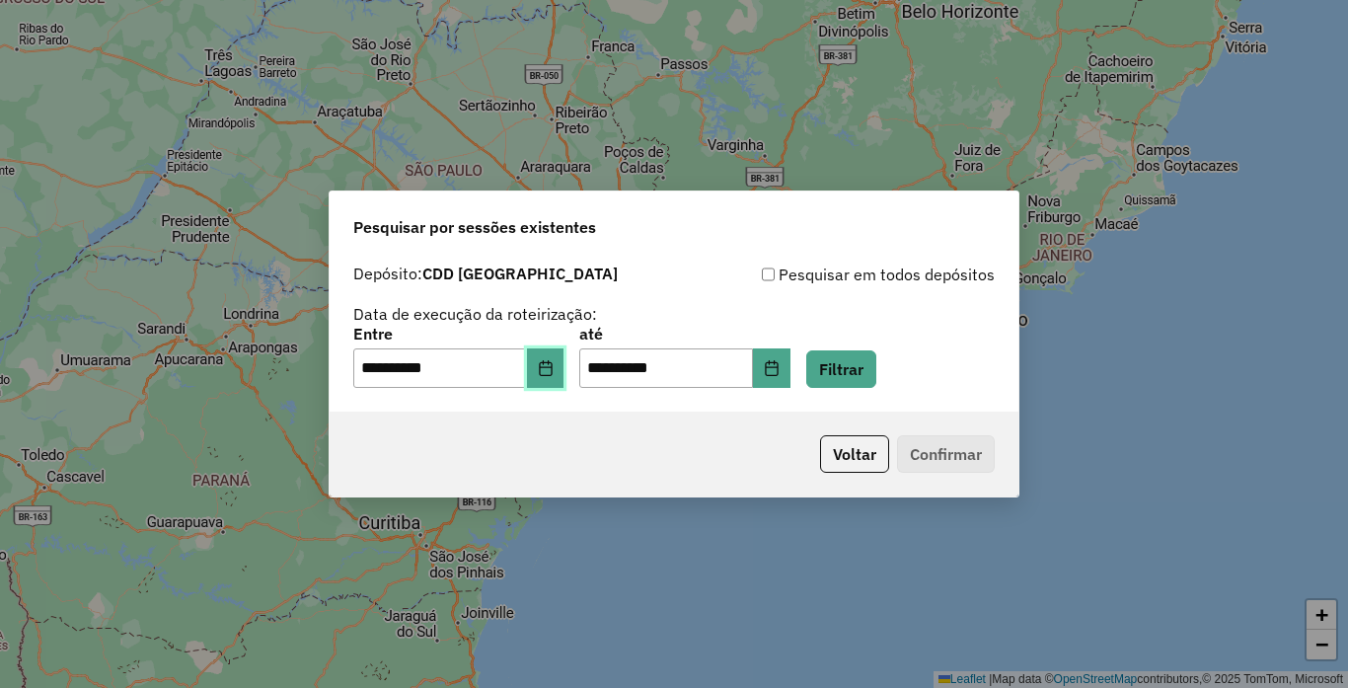
click at [553, 372] on icon "Choose Date" at bounding box center [546, 368] width 16 height 16
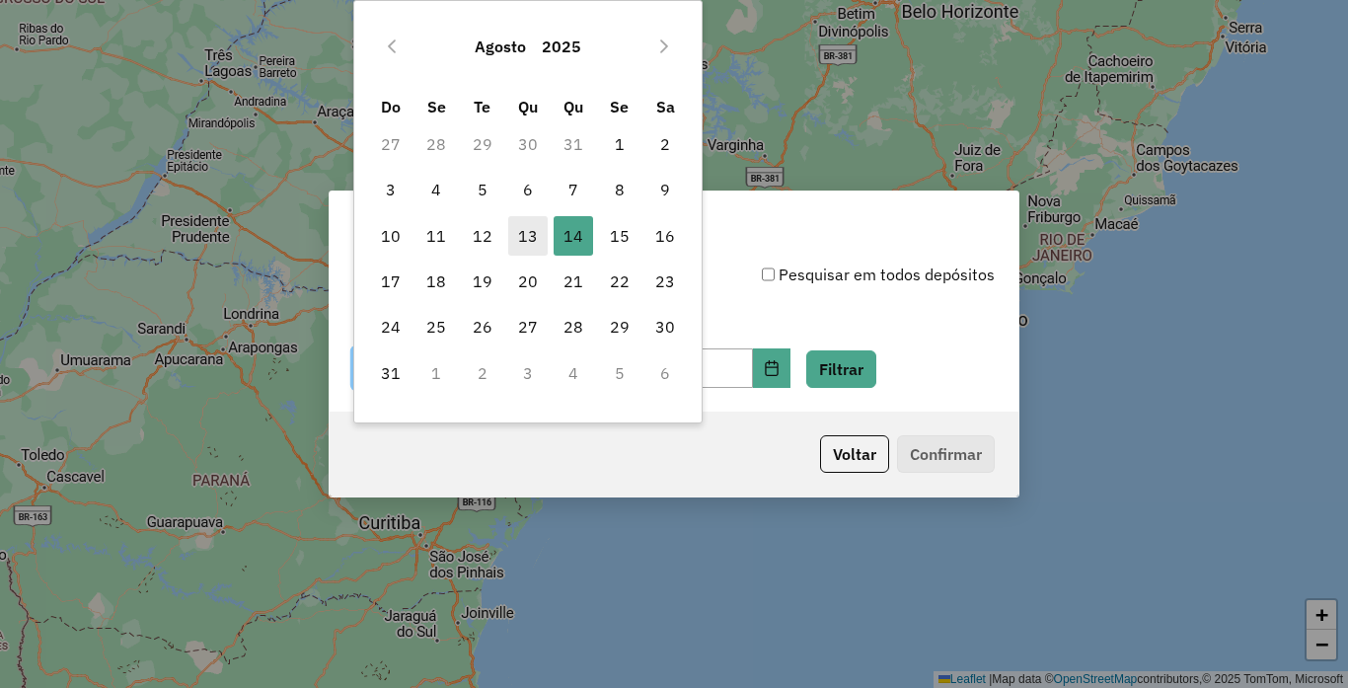
drag, startPoint x: 523, startPoint y: 234, endPoint x: 717, endPoint y: 384, distance: 245.5
click at [523, 233] on span "13" at bounding box center [527, 235] width 39 height 39
type input "**********"
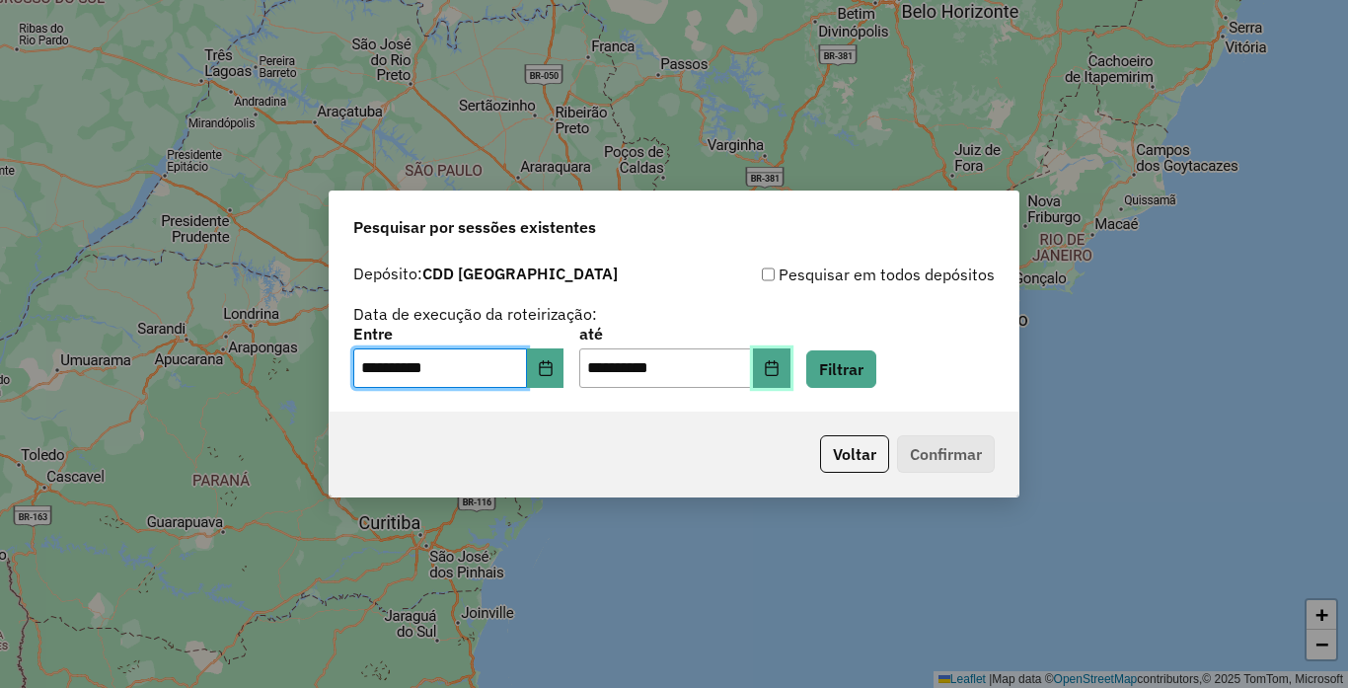
click at [790, 377] on button "Choose Date" at bounding box center [771, 367] width 37 height 39
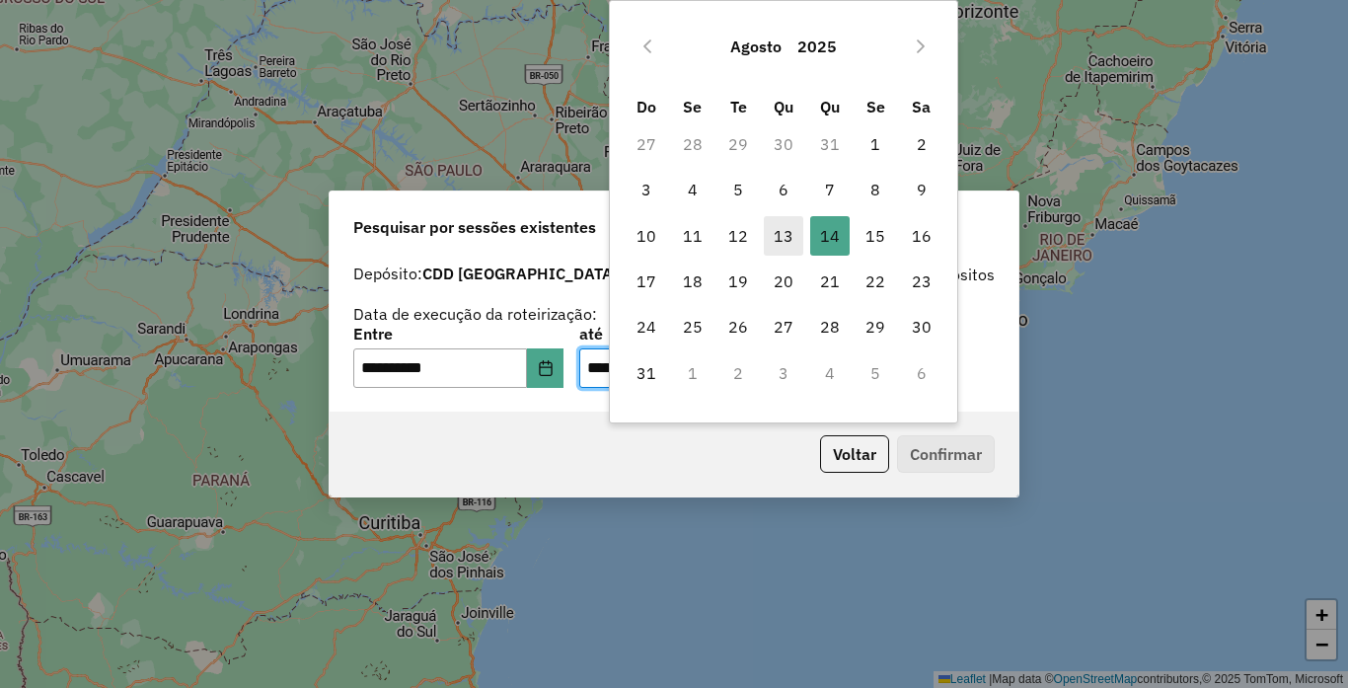
drag, startPoint x: 781, startPoint y: 242, endPoint x: 852, endPoint y: 390, distance: 164.1
click at [786, 242] on span "13" at bounding box center [783, 235] width 39 height 39
type input "**********"
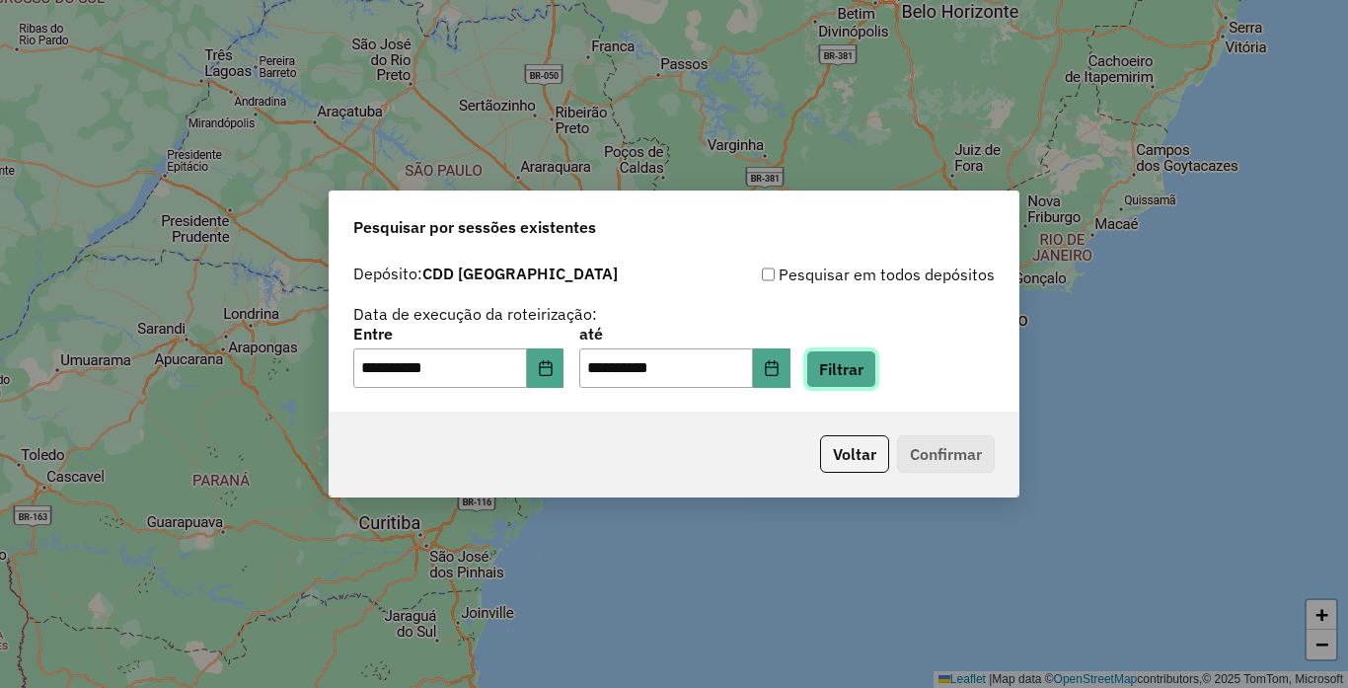
click at [876, 370] on button "Filtrar" at bounding box center [841, 368] width 70 height 37
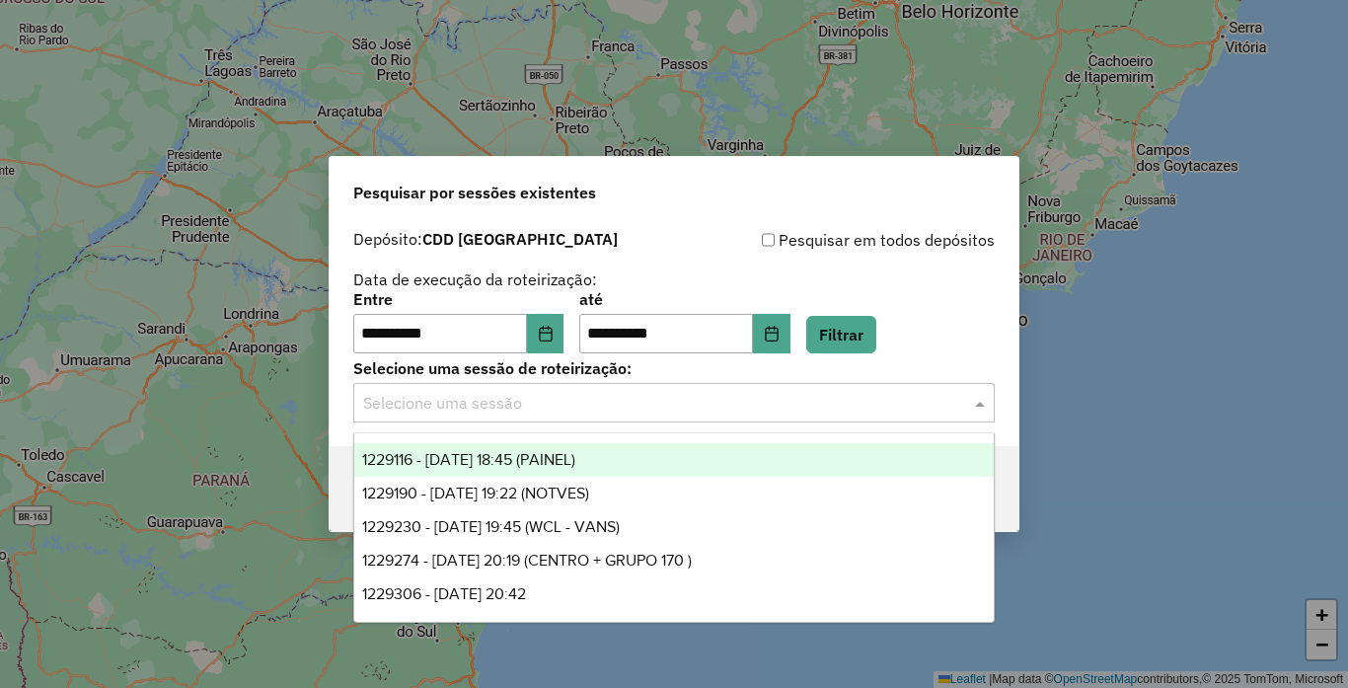
drag, startPoint x: 919, startPoint y: 388, endPoint x: 937, endPoint y: 385, distance: 18.0
click at [933, 386] on div "Selecione uma sessão" at bounding box center [673, 402] width 641 height 39
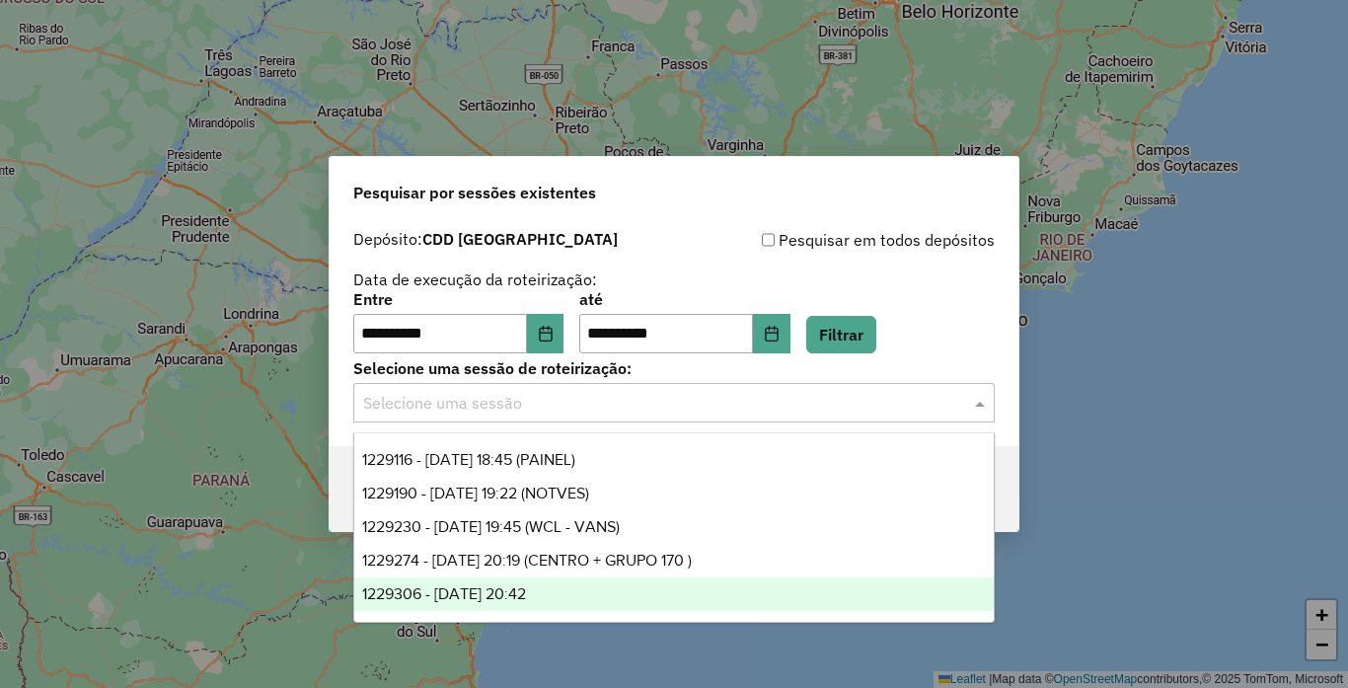
click at [526, 598] on span "1229306 - 13/08/2025 20:42" at bounding box center [444, 593] width 164 height 17
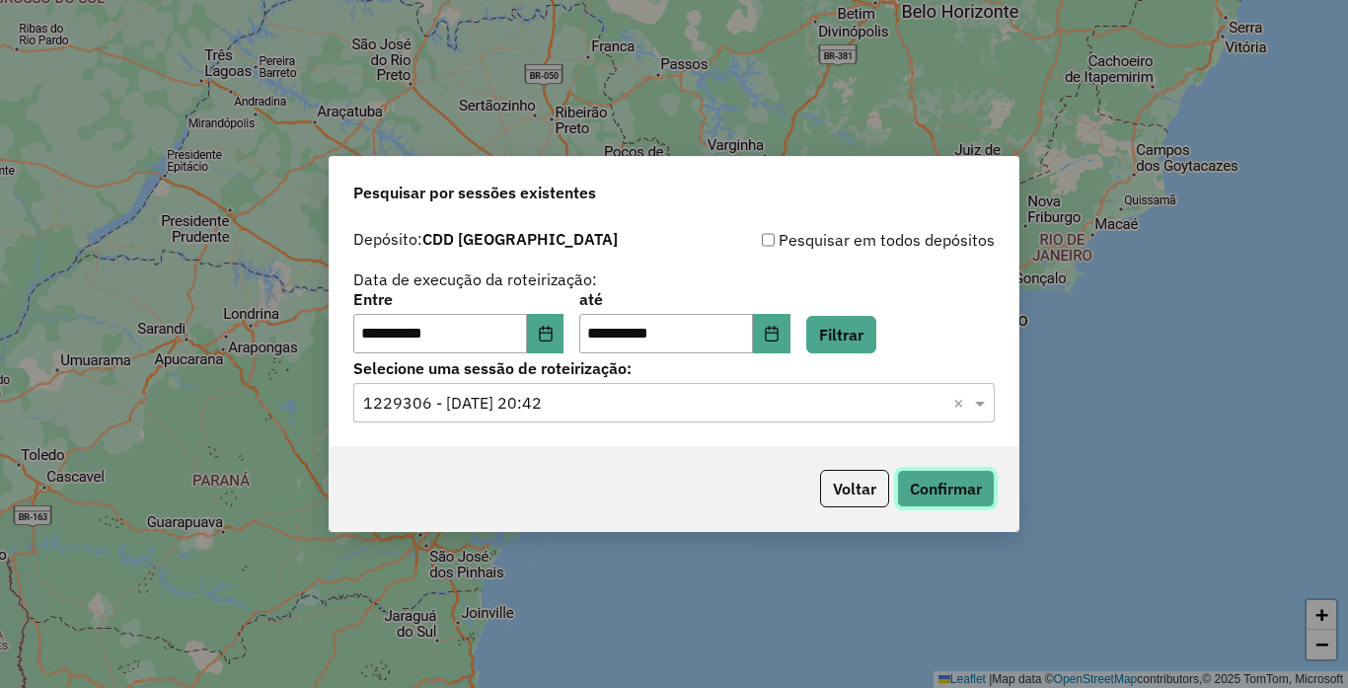
click at [995, 503] on div "Voltar Confirmar" at bounding box center [673, 488] width 689 height 85
click at [967, 477] on button "Confirmar" at bounding box center [946, 488] width 98 height 37
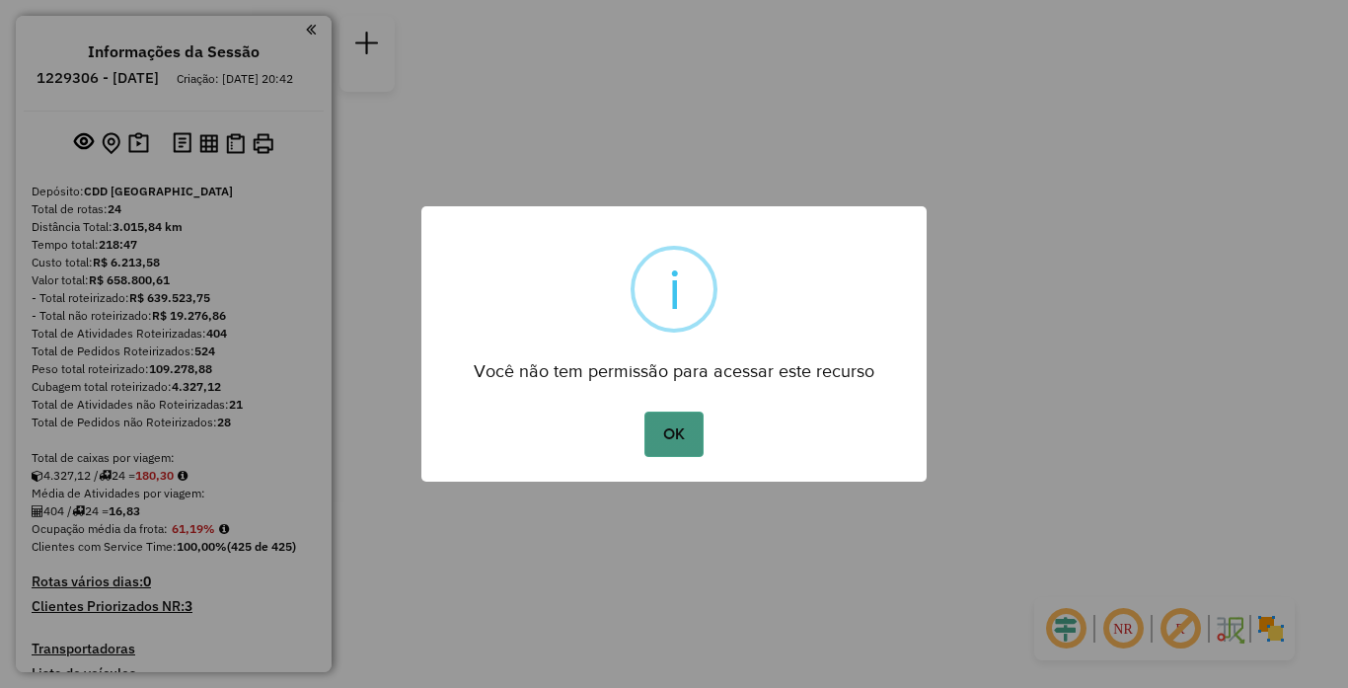
drag, startPoint x: 660, startPoint y: 425, endPoint x: 680, endPoint y: 425, distance: 19.7
click at [680, 425] on button "OK" at bounding box center [673, 433] width 58 height 45
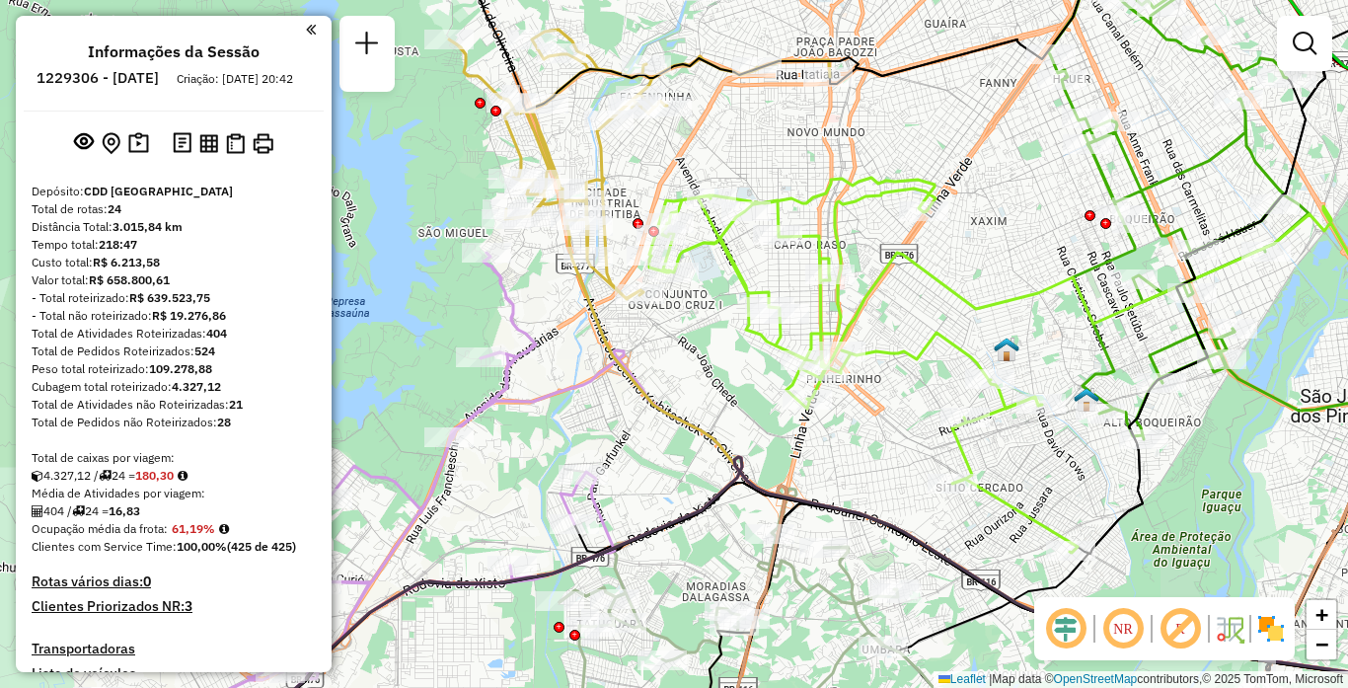
drag, startPoint x: 507, startPoint y: 245, endPoint x: 552, endPoint y: 291, distance: 64.9
click at [552, 291] on div "Janela de atendimento Grade de atendimento Capacidade Transportadoras Veículos …" at bounding box center [674, 344] width 1348 height 688
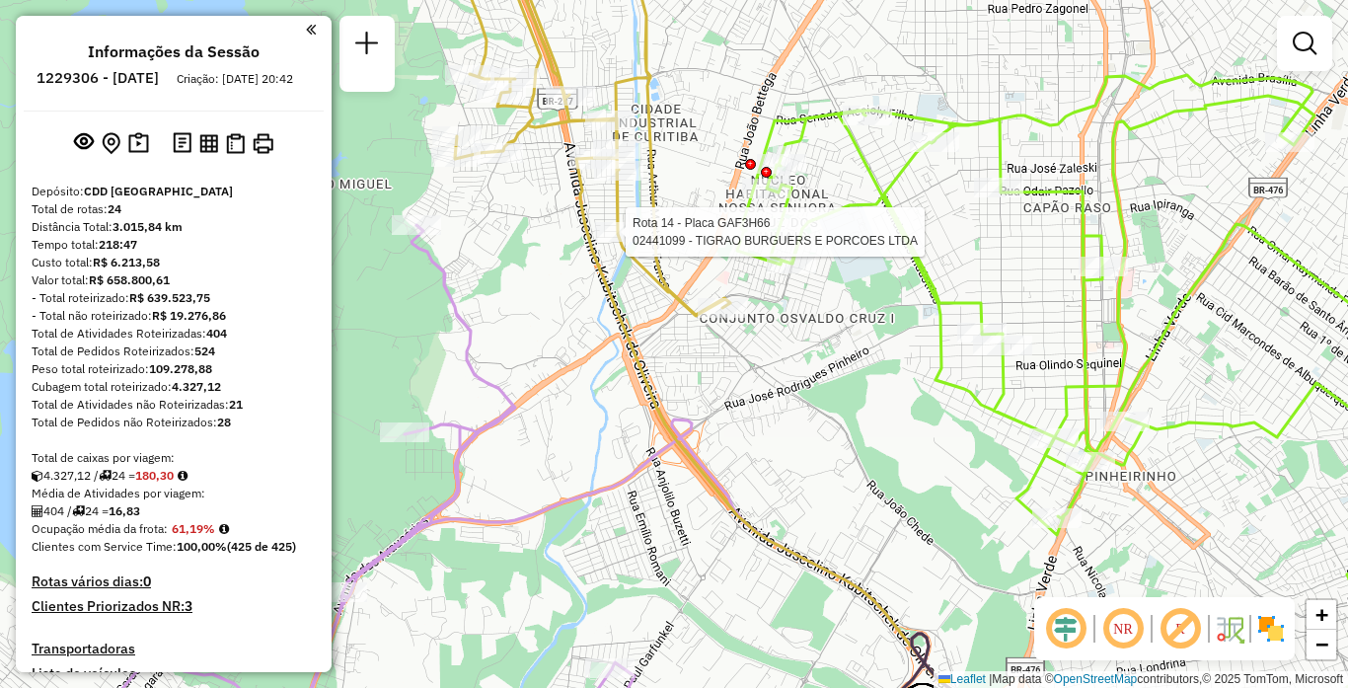
select select "**********"
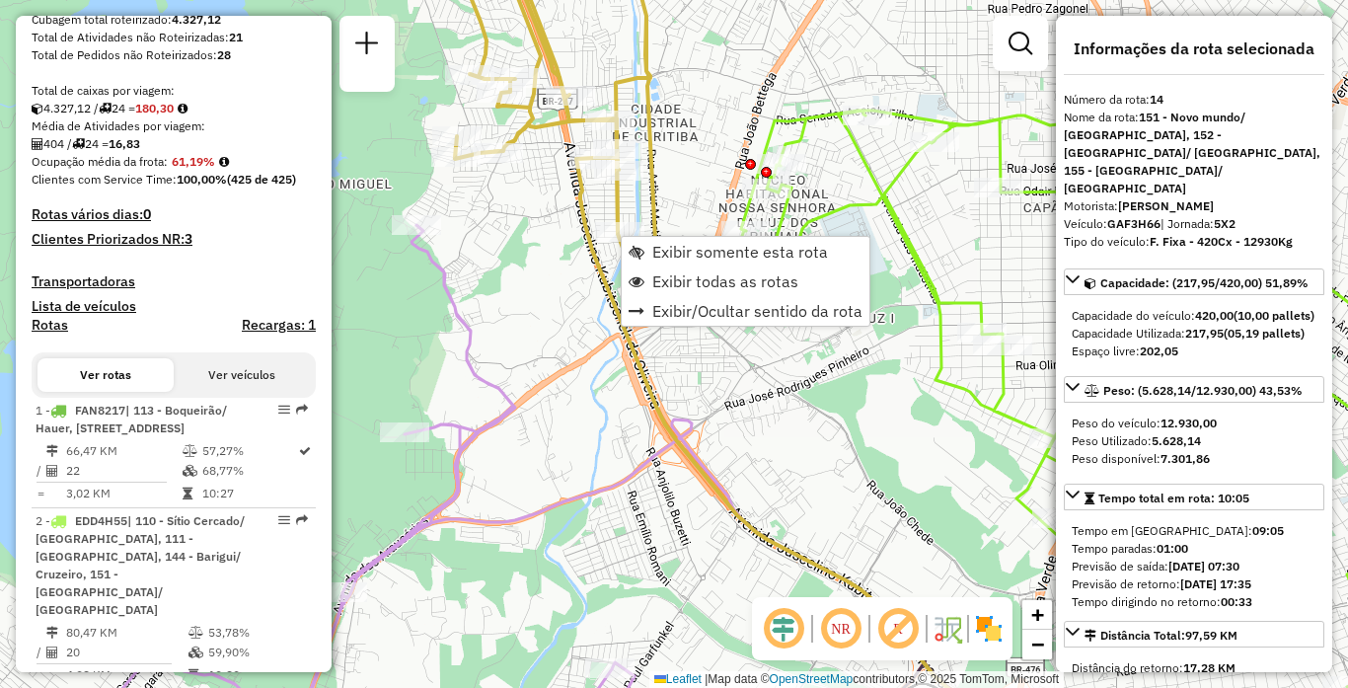
scroll to position [2451, 0]
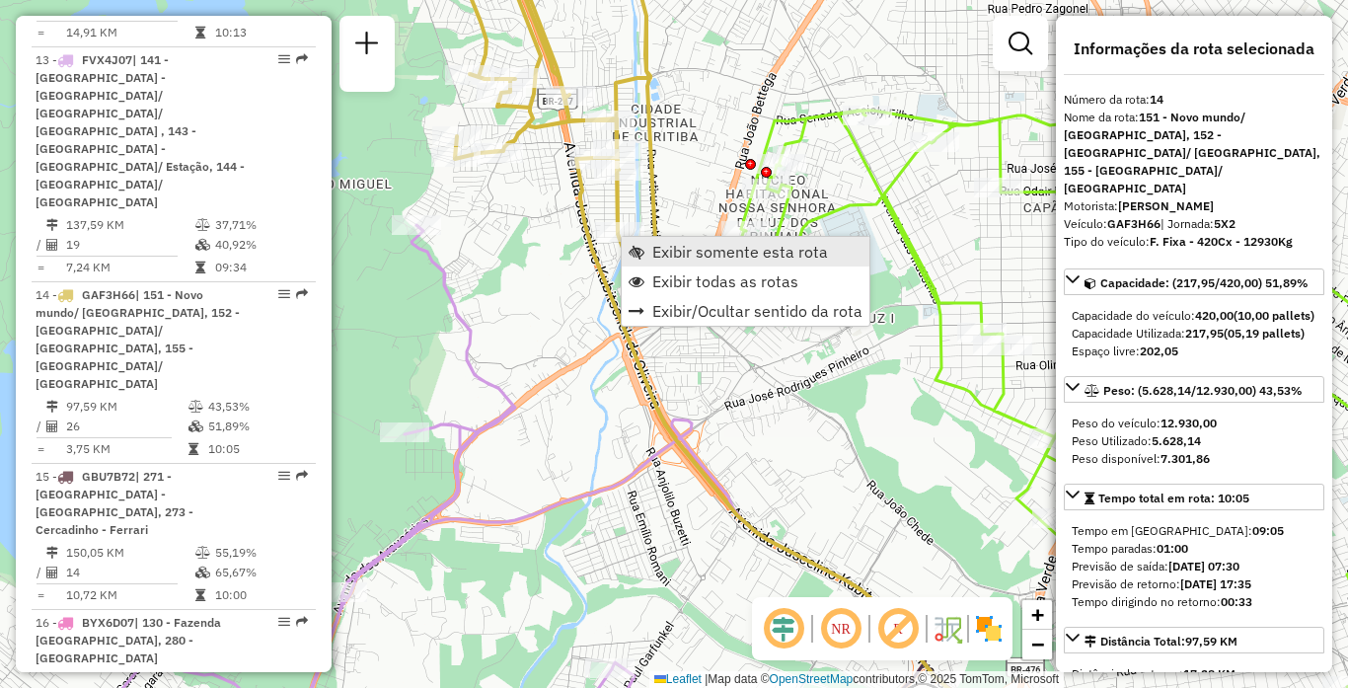
click at [695, 256] on span "Exibir somente esta rota" at bounding box center [740, 252] width 176 height 16
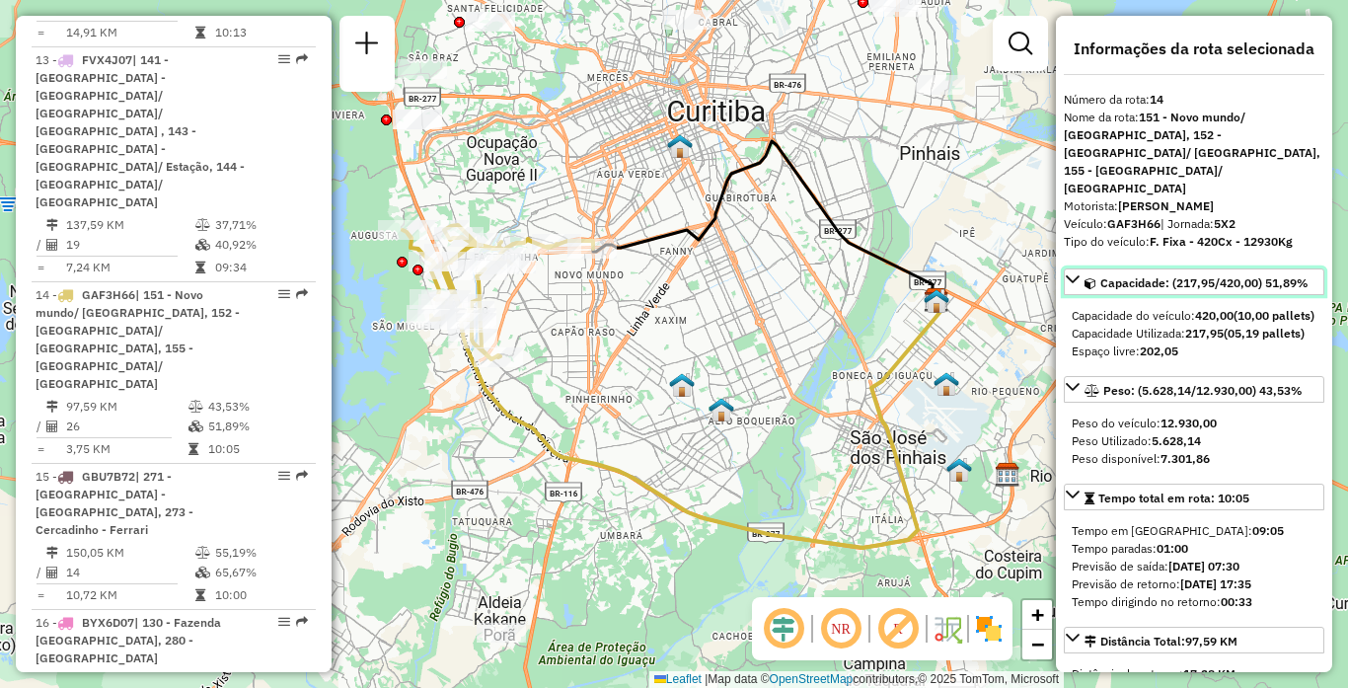
click at [1119, 275] on span "Capacidade: (217,95/420,00) 51,89%" at bounding box center [1204, 282] width 208 height 15
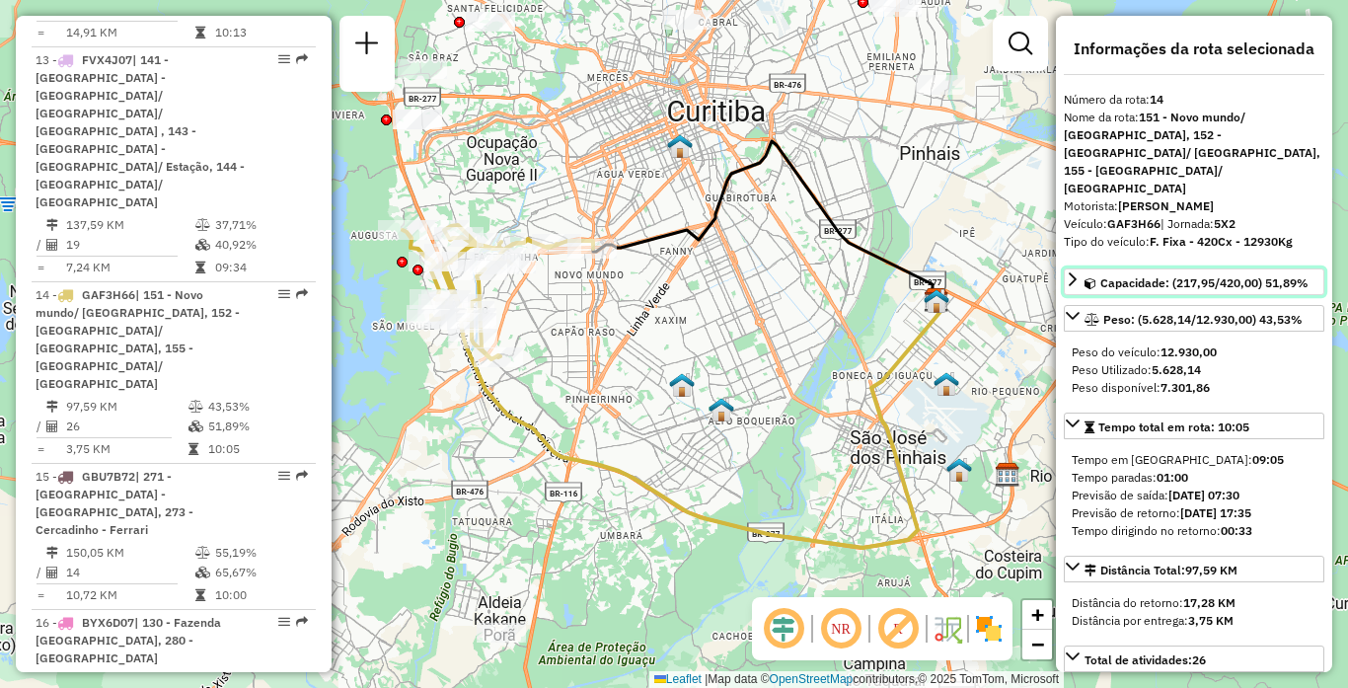
click at [1119, 275] on span "Capacidade: (217,95/420,00) 51,89%" at bounding box center [1204, 282] width 208 height 15
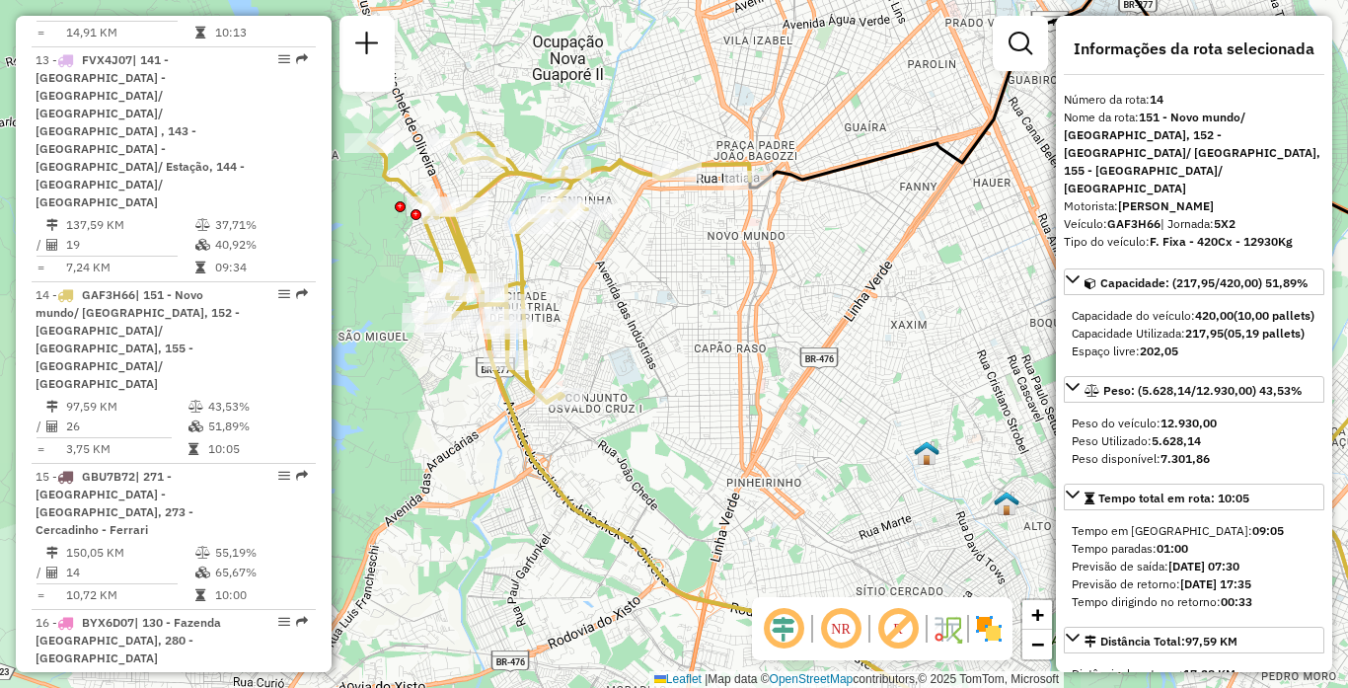
drag, startPoint x: 507, startPoint y: 288, endPoint x: 606, endPoint y: 279, distance: 99.0
click at [606, 279] on div "Janela de atendimento Grade de atendimento Capacidade Transportadoras Veículos …" at bounding box center [674, 344] width 1348 height 688
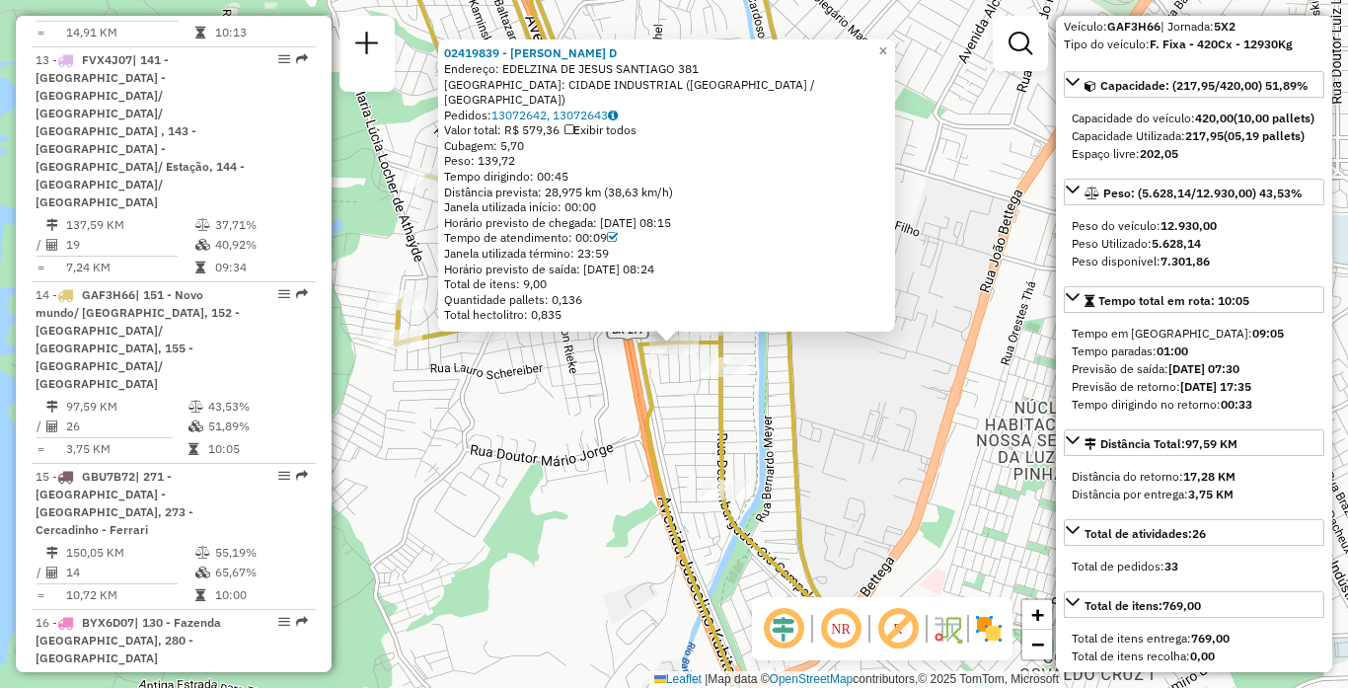
scroll to position [0, 0]
